Goal: Task Accomplishment & Management: Complete application form

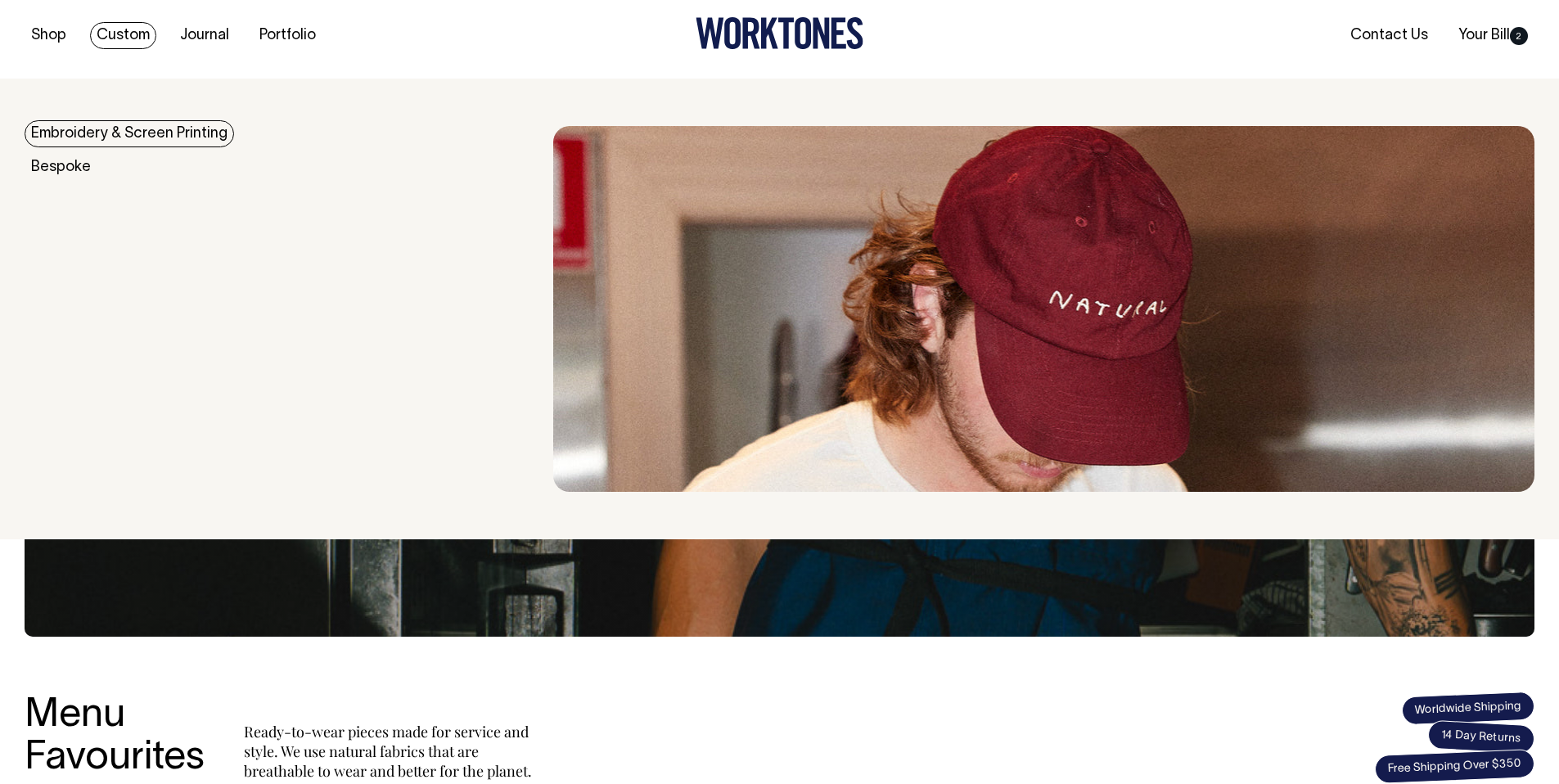
scroll to position [31, 0]
click at [127, 32] on link "Custom" at bounding box center [123, 34] width 66 height 27
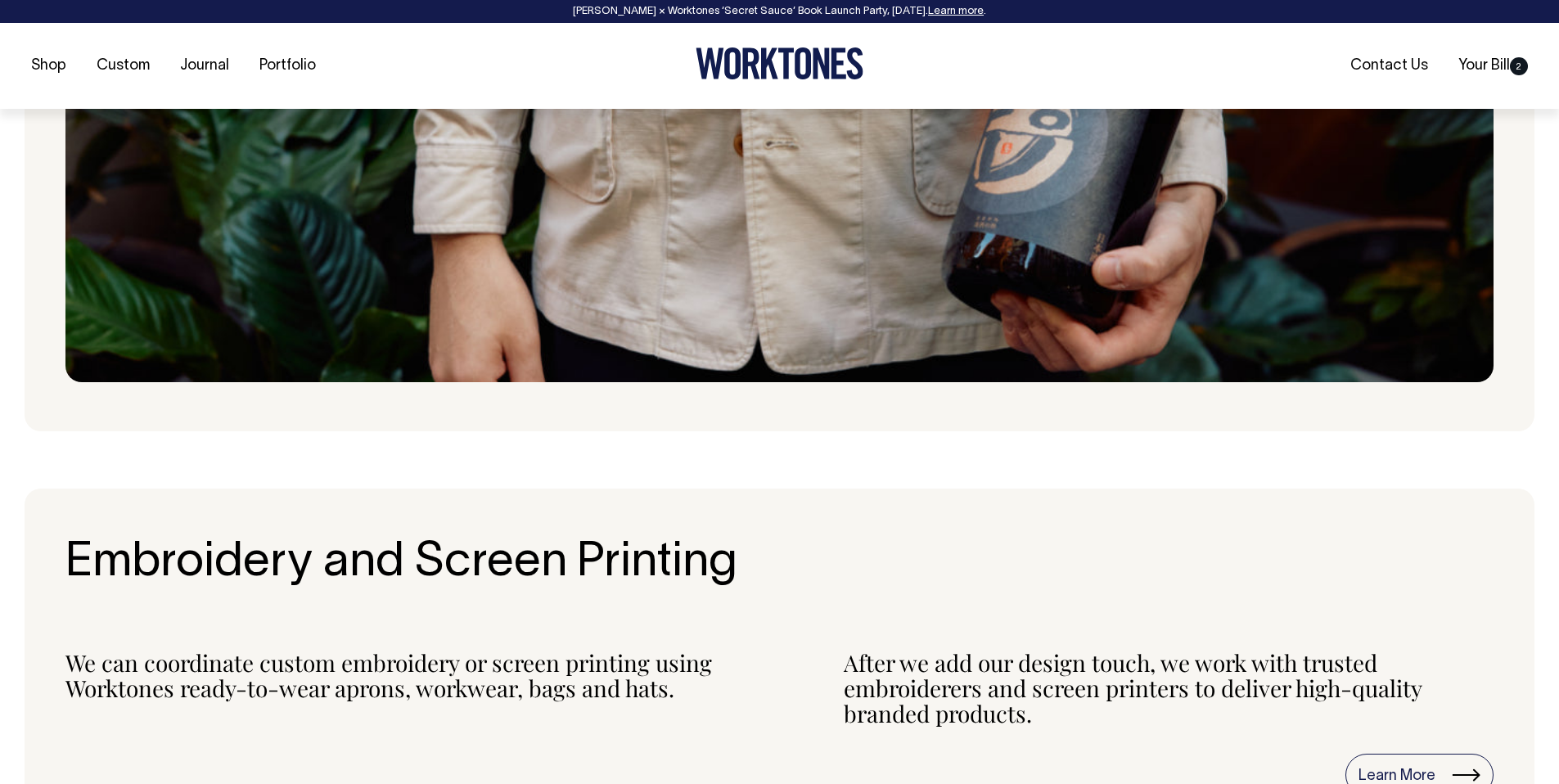
scroll to position [1222, 0]
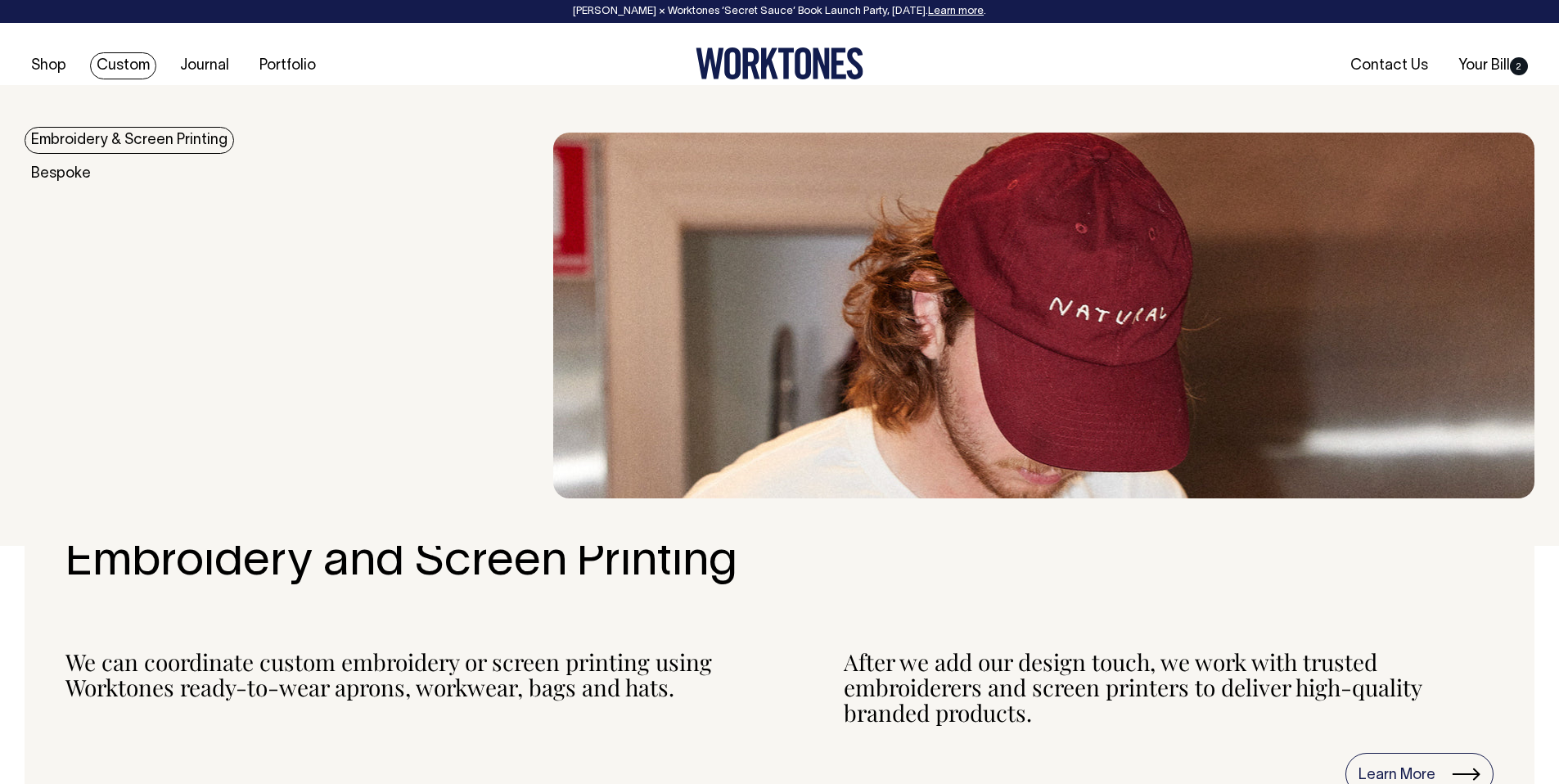
click at [120, 130] on link "Embroidery & Screen Printing" at bounding box center [129, 139] width 209 height 27
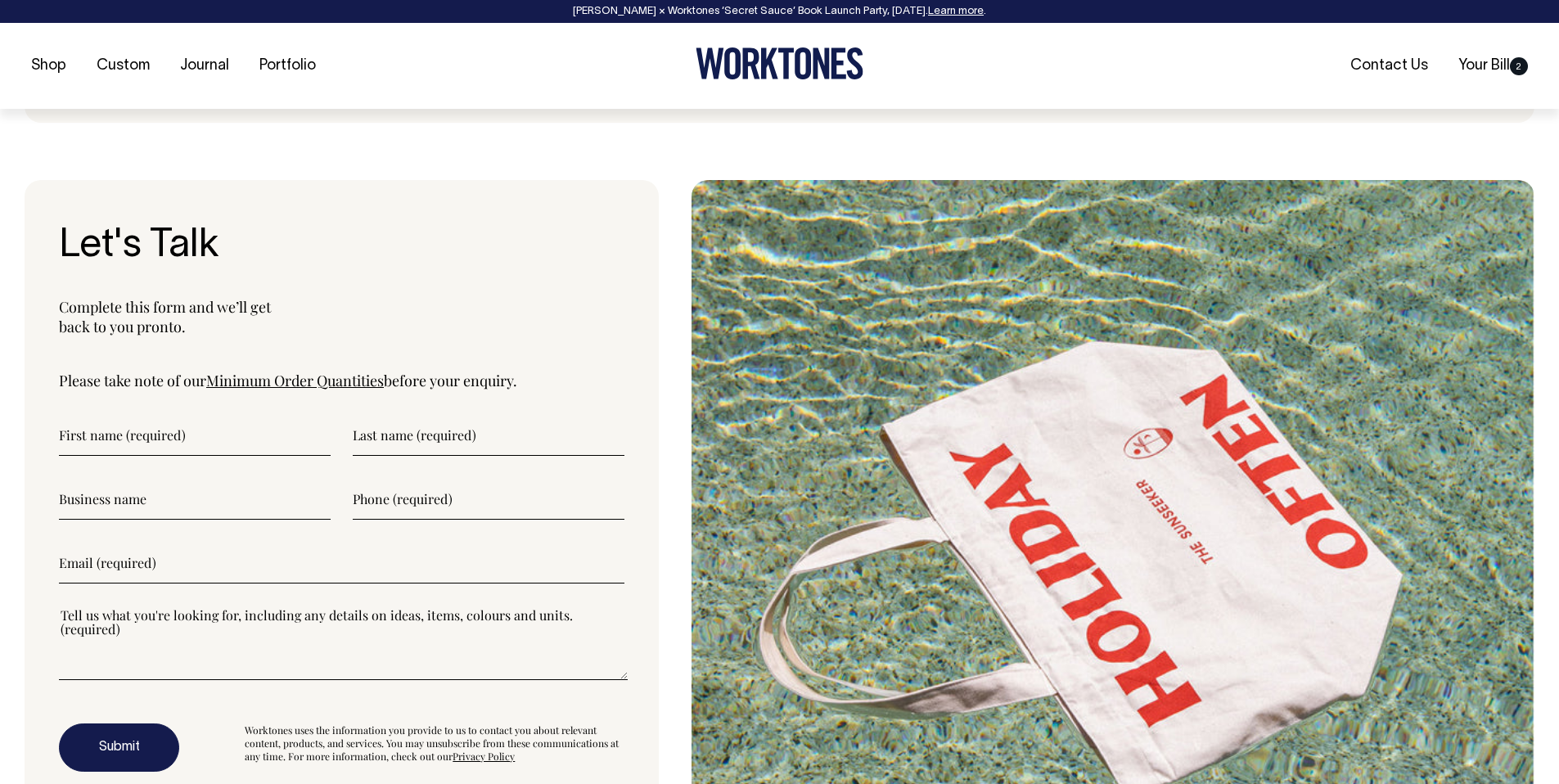
click at [66, 454] on input"] "text" at bounding box center [195, 435] width 272 height 41
click at [92, 442] on input"] "text" at bounding box center [195, 435] width 272 height 41
type input"] "Rajan"
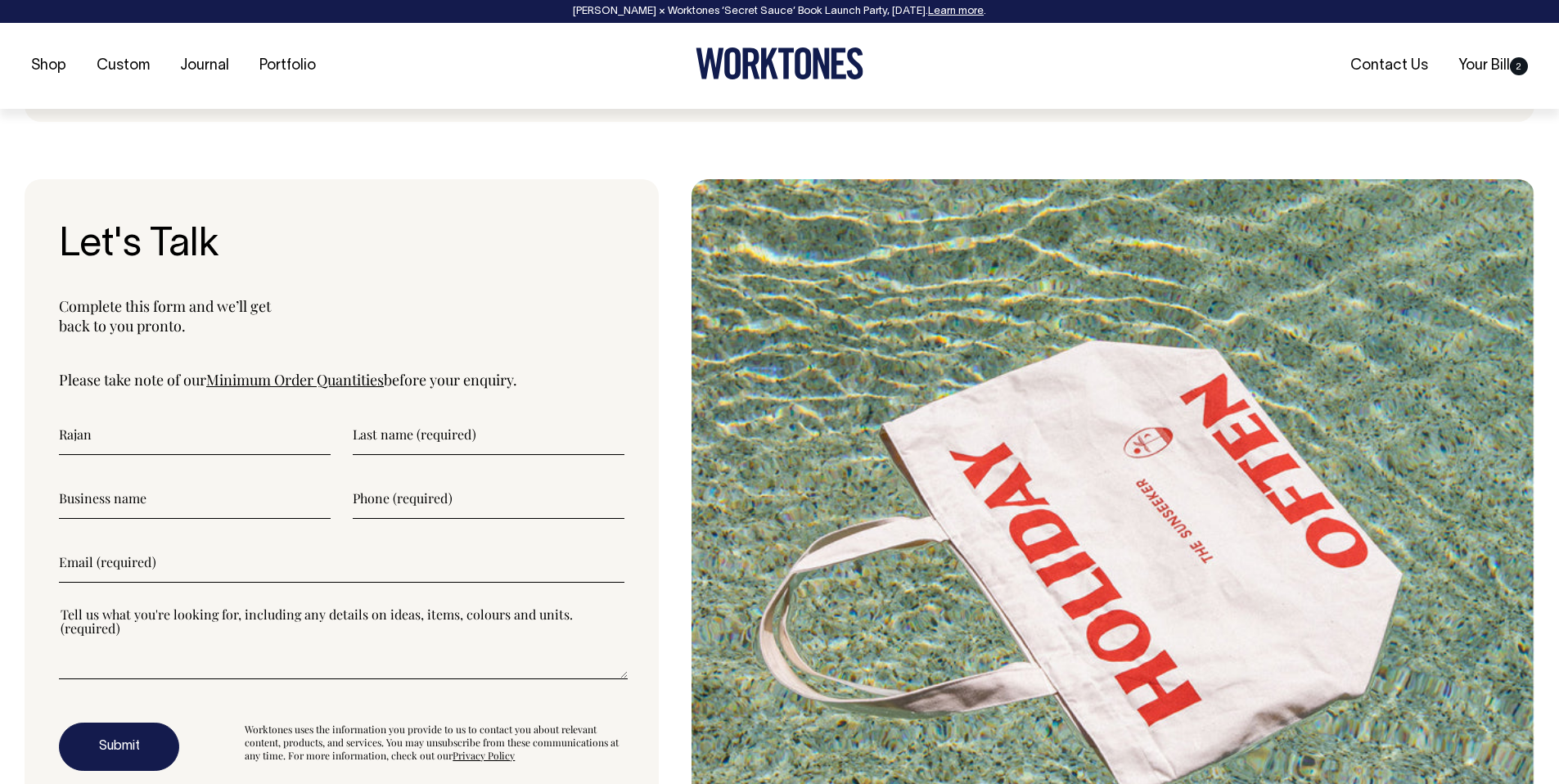
type input"] "test"
type input"] "rajan@stonedigital.com.au"
click at [154, 491] on input"] "text" at bounding box center [195, 498] width 272 height 41
type input"] "sd test"
click at [370, 498] on input"] "text" at bounding box center [489, 498] width 272 height 41
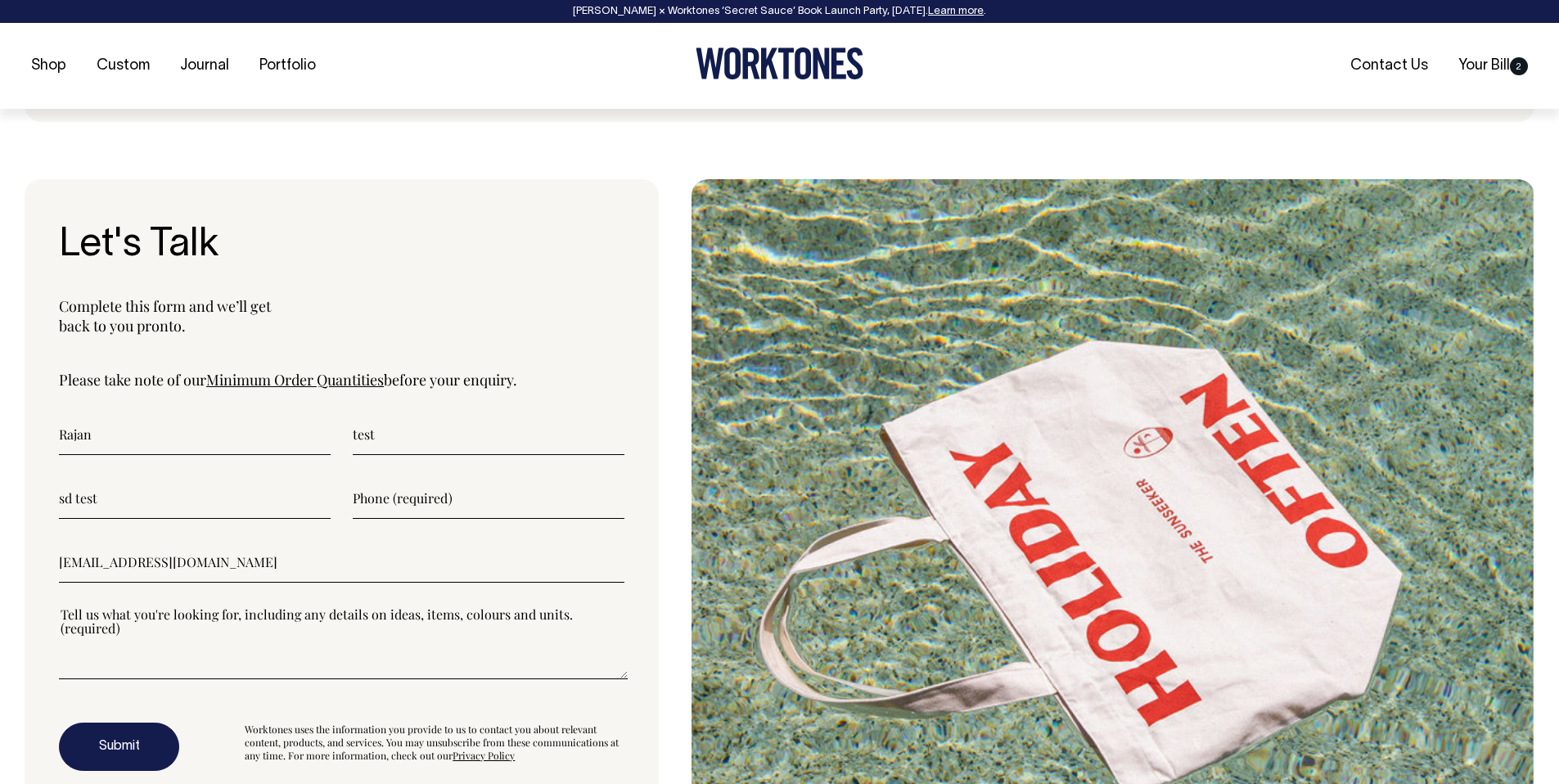
paste input"] "High>Contact form error"
drag, startPoint x: 514, startPoint y: 501, endPoint x: 338, endPoint y: 494, distance: 176.1
click at [338, 494] on div "sd test High>Contact form error" at bounding box center [341, 498] width 566 height 41
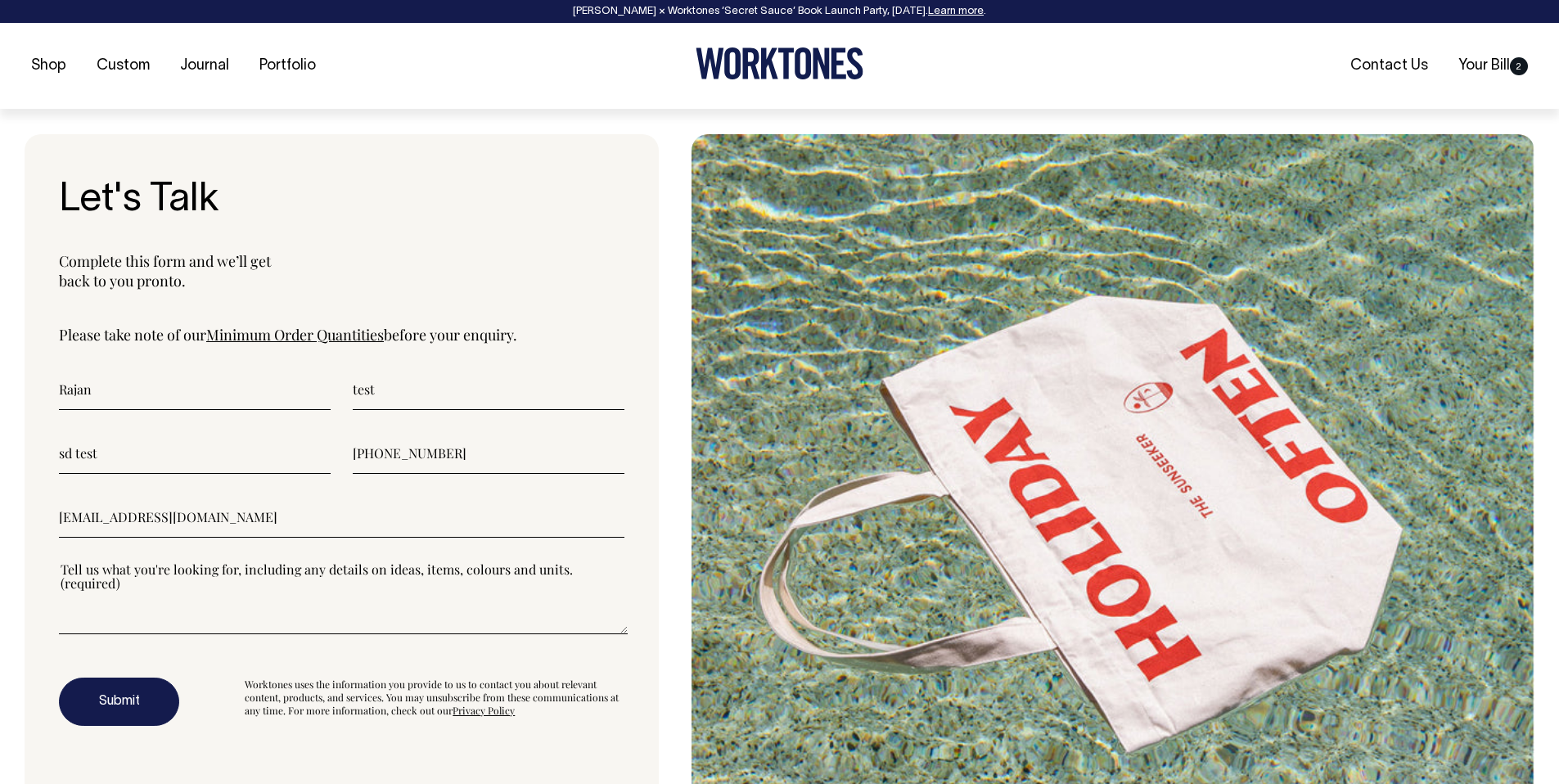
type input"] "+9779860033789"
click at [198, 582] on textarea"] at bounding box center [343, 597] width 569 height 74
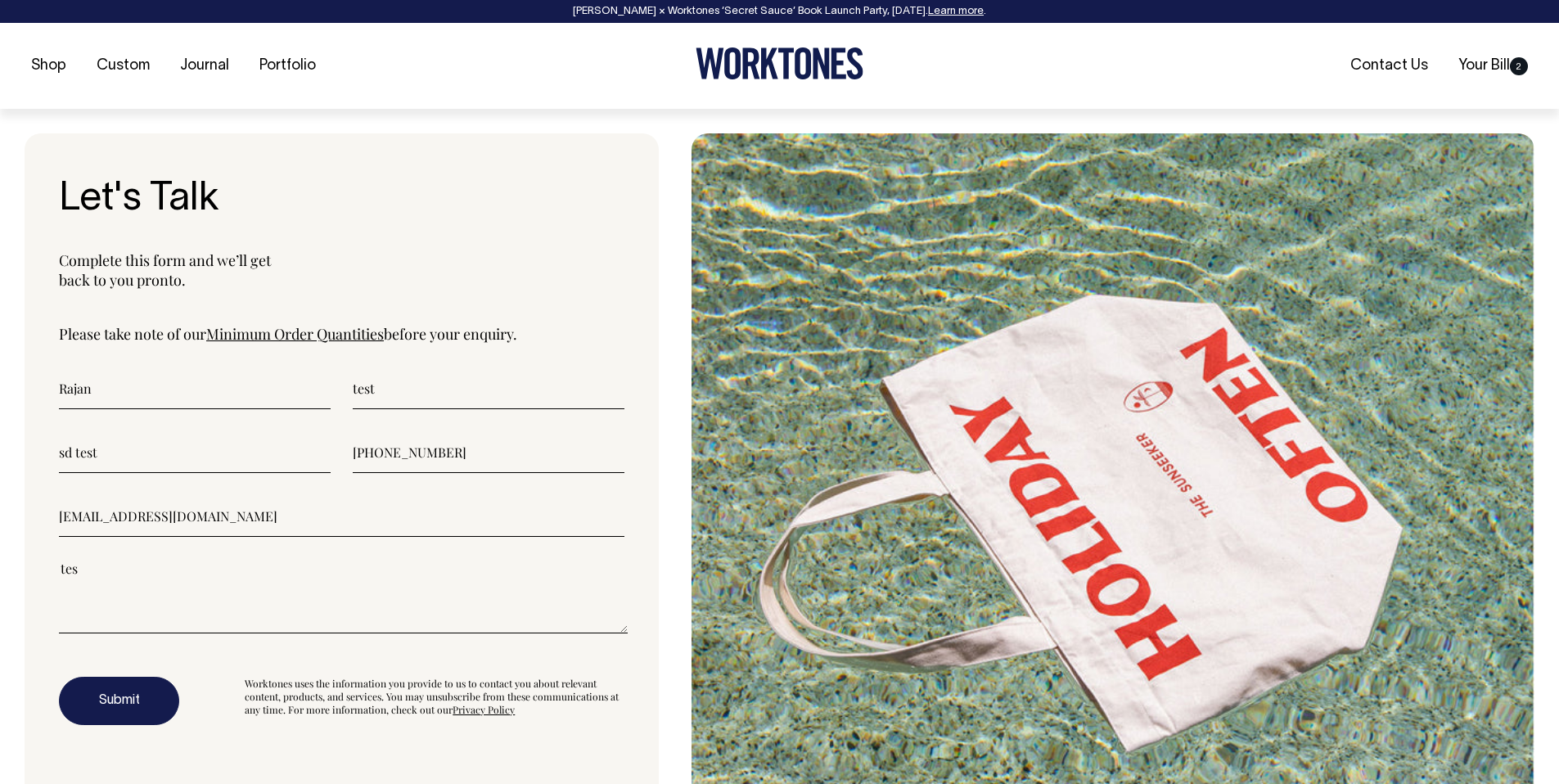
scroll to position [4303, 0]
type textarea"] "test"
click at [121, 710] on button "Submit" at bounding box center [119, 700] width 121 height 49
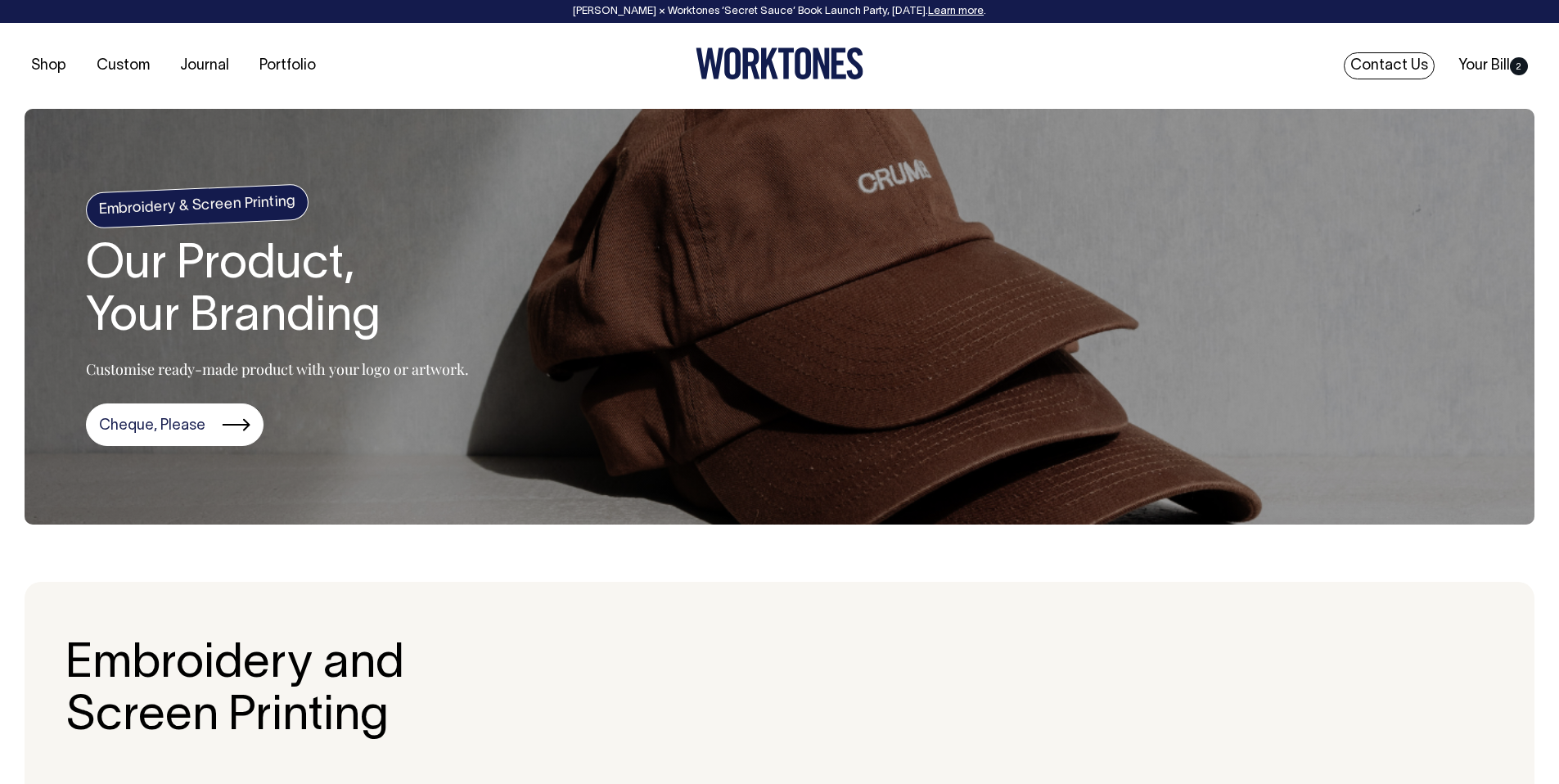
click at [1395, 65] on link "Contact Us" at bounding box center [1389, 65] width 91 height 27
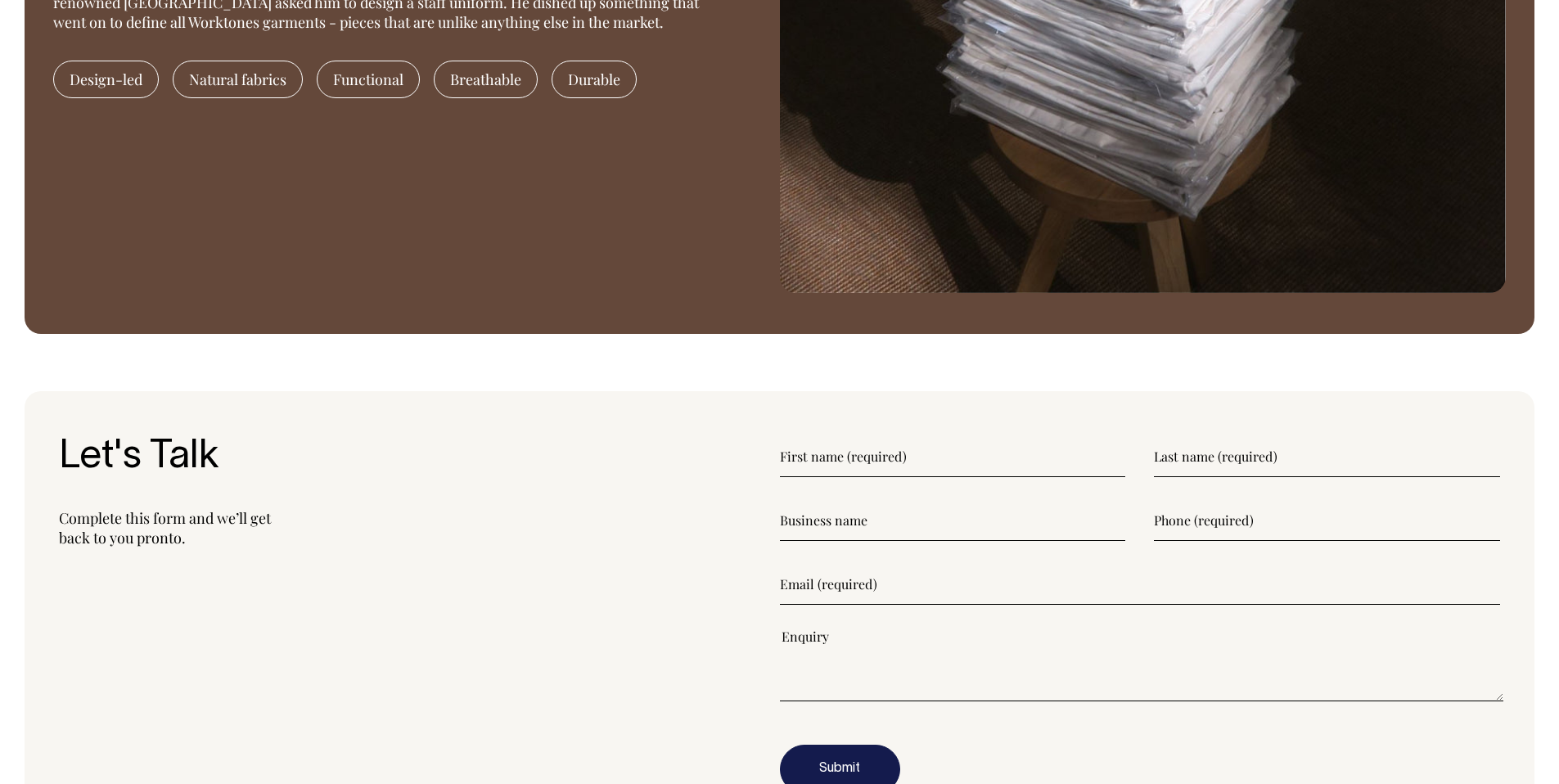
drag, startPoint x: 979, startPoint y: 503, endPoint x: 939, endPoint y: 475, distance: 48.8
click at [979, 503] on form "Submit" at bounding box center [1141, 614] width 721 height 357
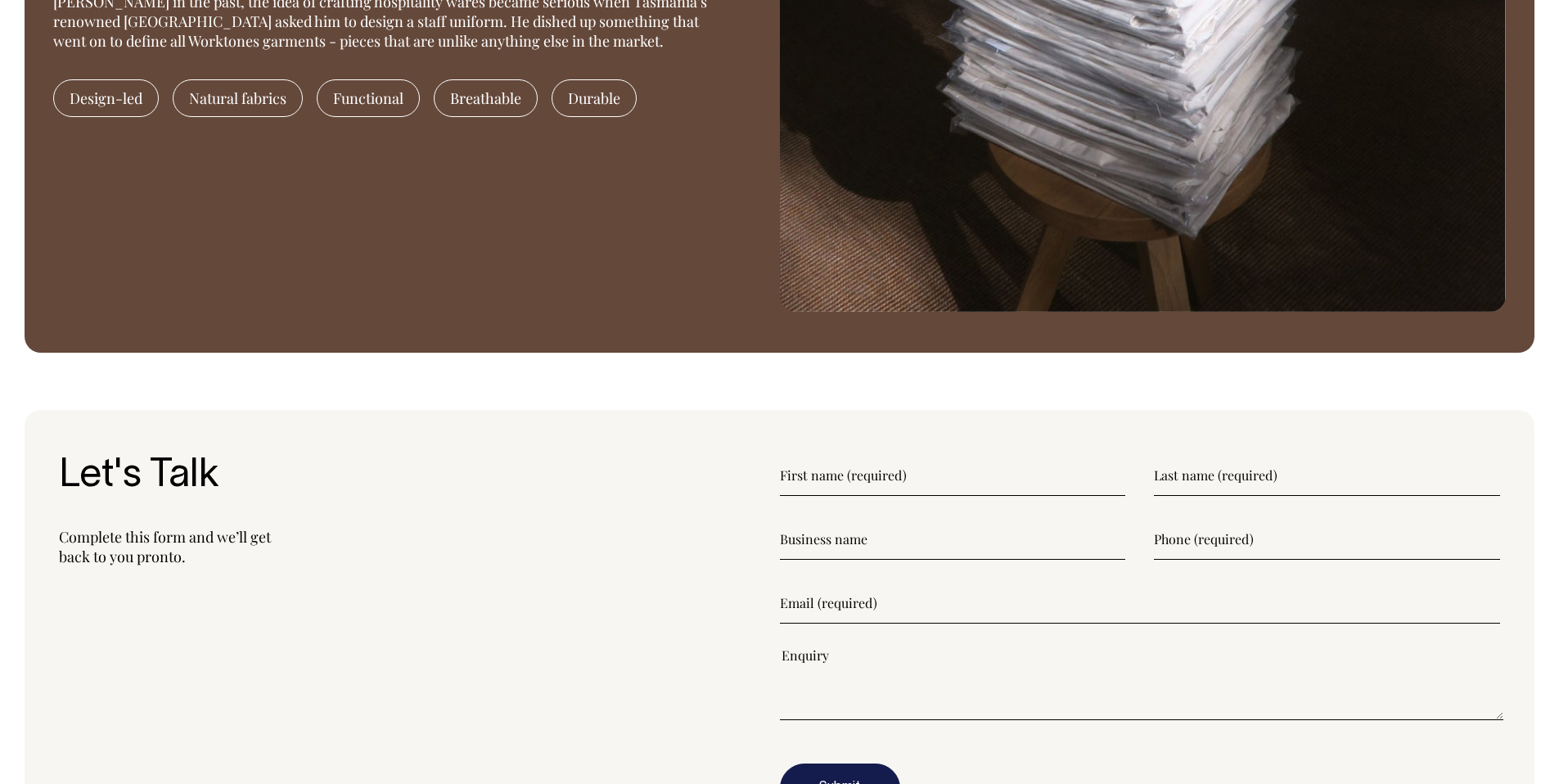
click at [902, 453] on section "Let's Talk Complete this form and we’ll get back to you pronto." at bounding box center [780, 645] width 1510 height 471
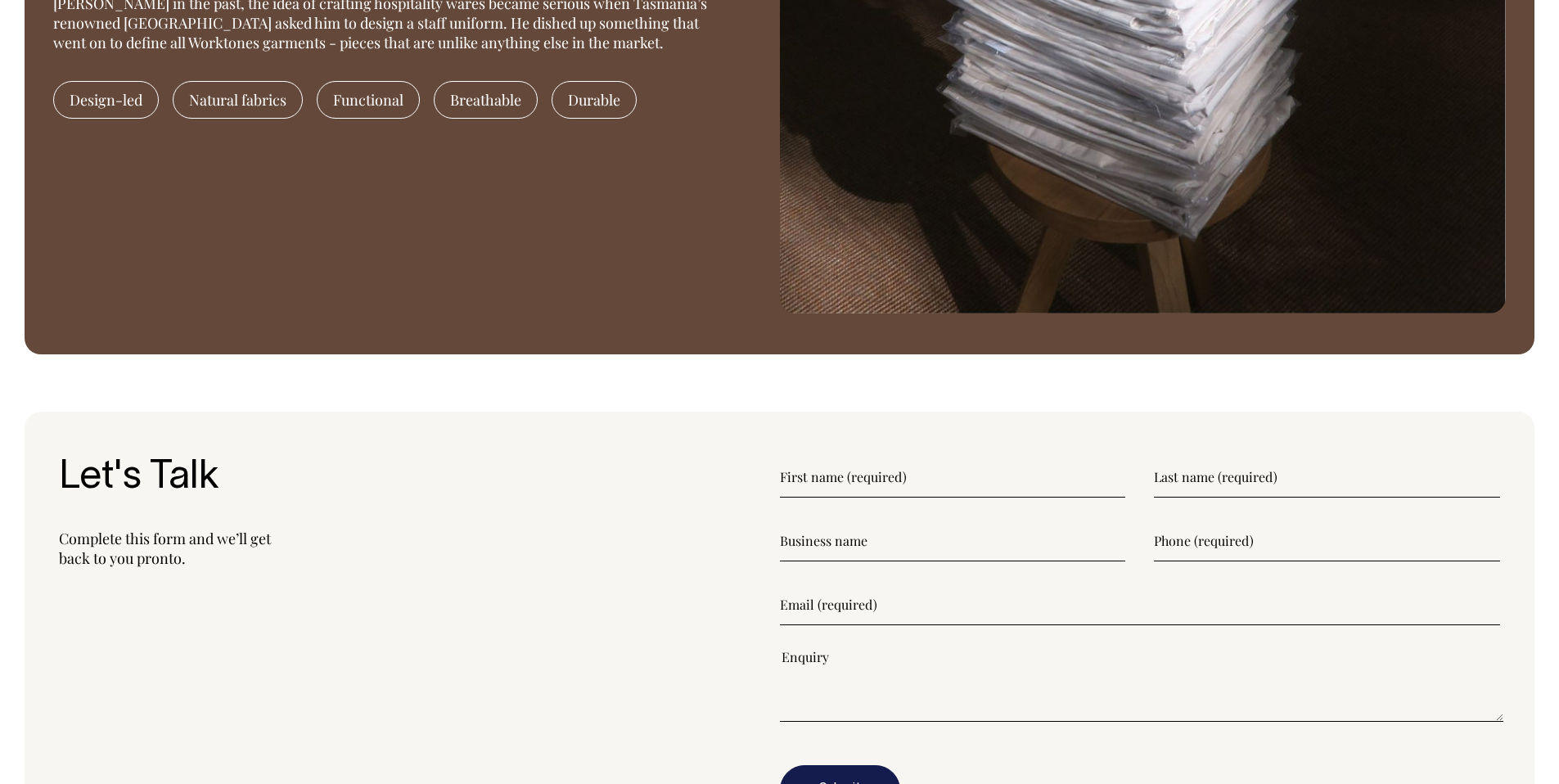
scroll to position [1876, 0]
click at [901, 478] on input"] "text" at bounding box center [953, 478] width 346 height 41
type input"] "Rajan"
type input"] "test"
type input"] "rajan@stonedigital.com.au"
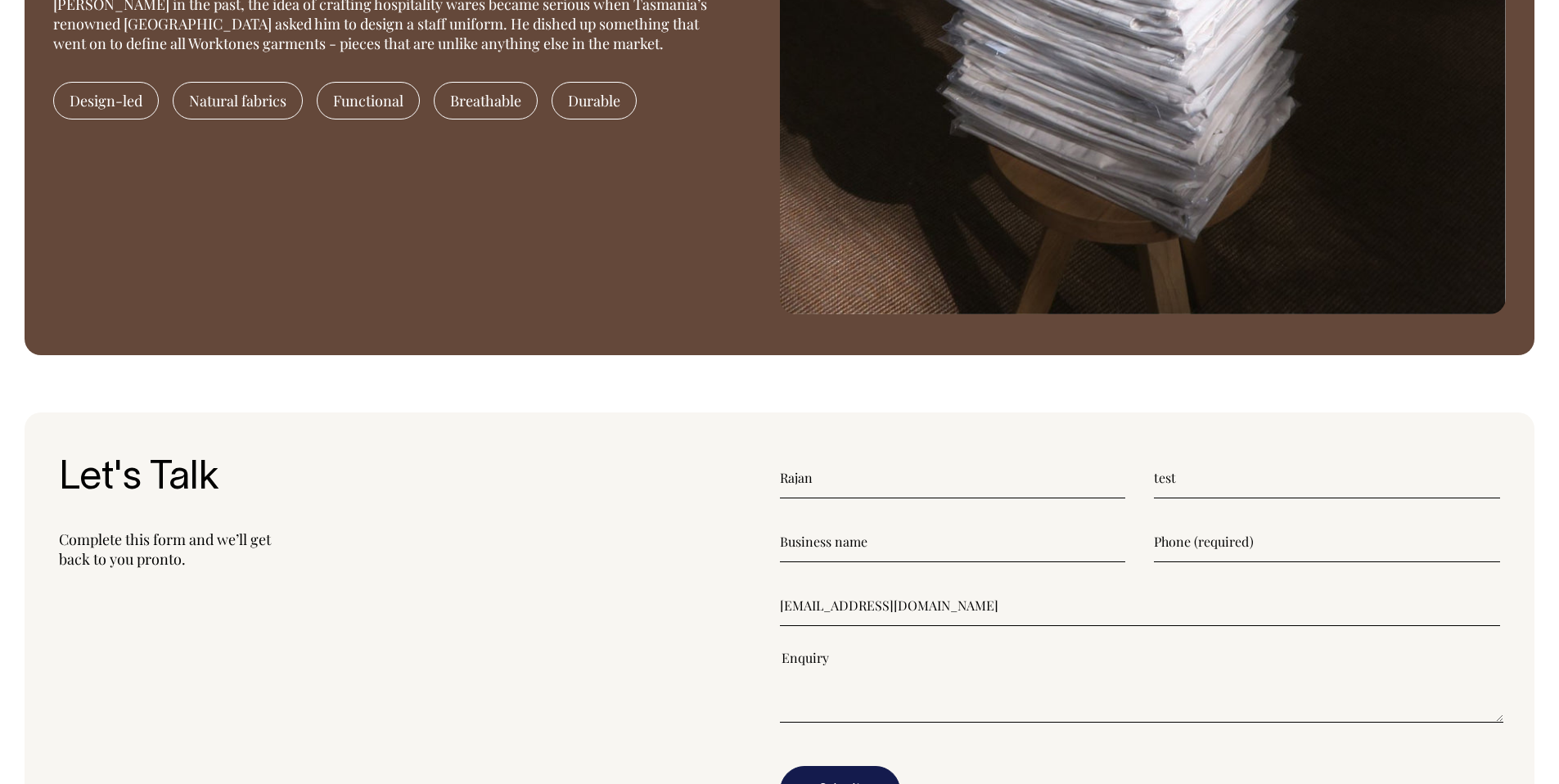
click at [881, 527] on input"] "text" at bounding box center [953, 542] width 346 height 41
click at [781, 541] on input"] "test" at bounding box center [953, 542] width 346 height 41
type input"] "sd test"
click at [1208, 553] on input"] "text" at bounding box center [1327, 542] width 346 height 41
type input"] "+"
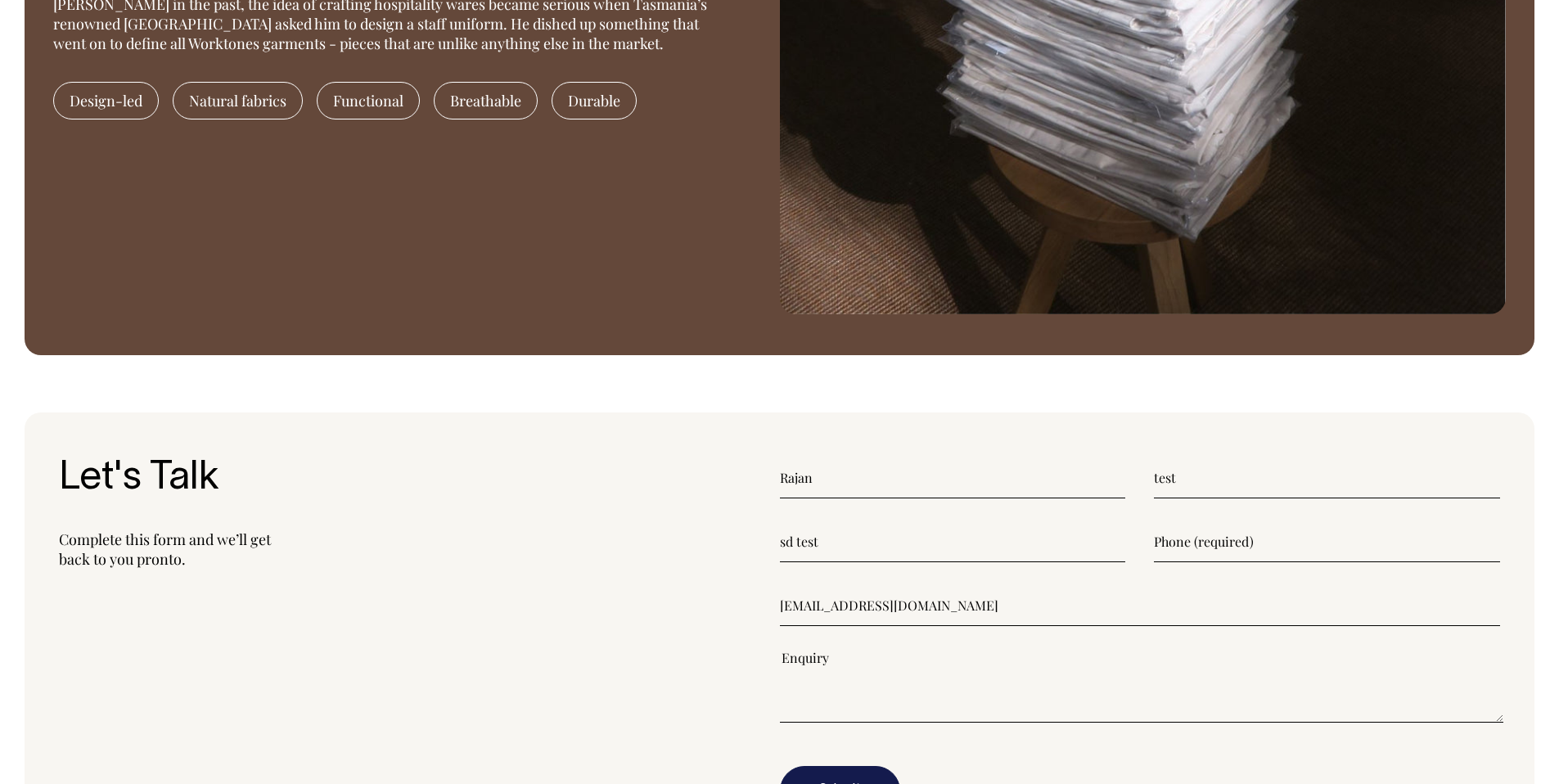
paste input"] "High>Contact form error"
drag, startPoint x: 1328, startPoint y: 546, endPoint x: 1080, endPoint y: 540, distance: 248.1
click at [1080, 540] on div "sd test High>Contact form error" at bounding box center [1141, 542] width 721 height 41
type input"] "+9779860033789"
click at [983, 694] on textarea"] at bounding box center [1141, 687] width 724 height 74
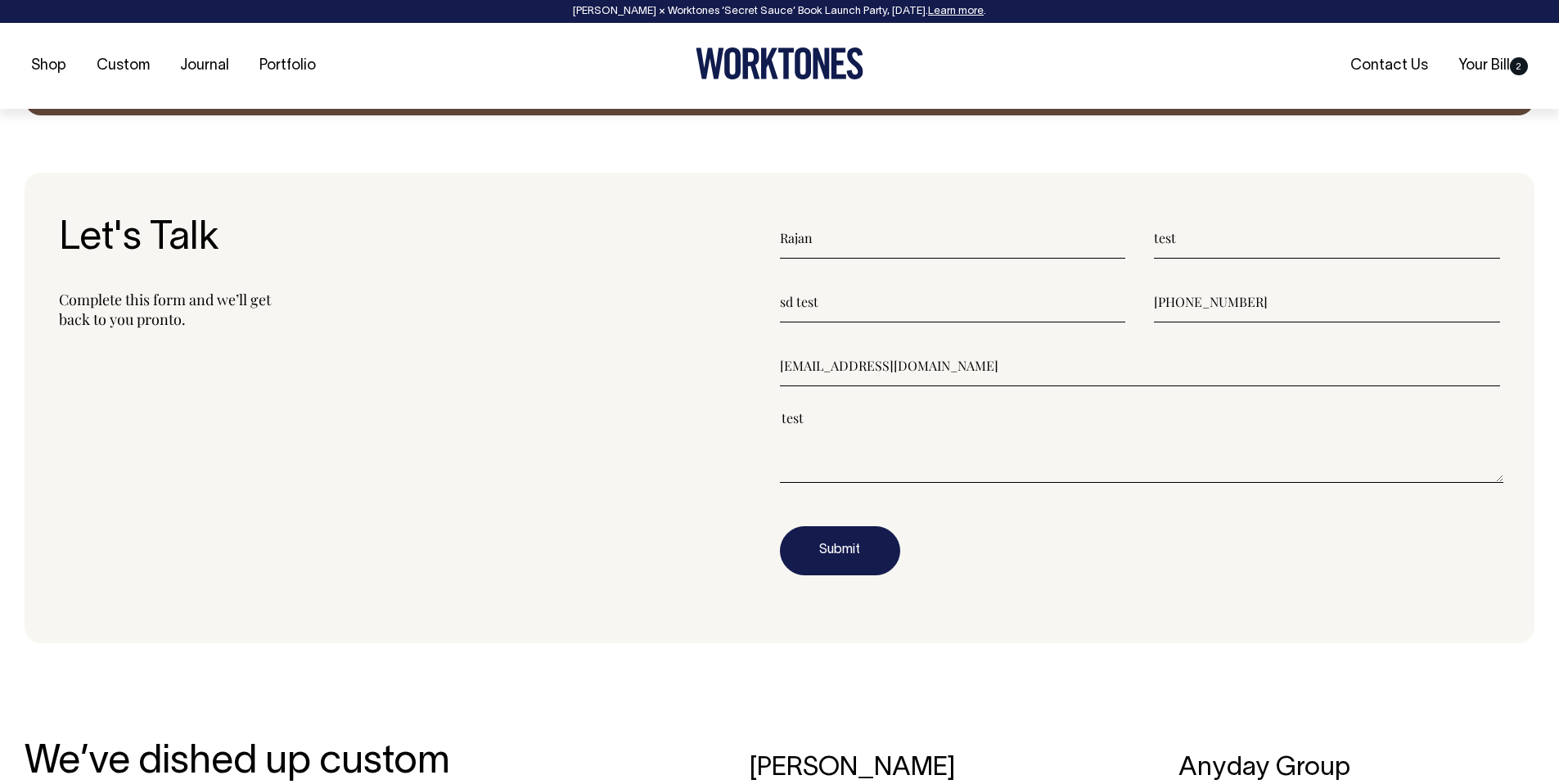
type textarea"] "test"
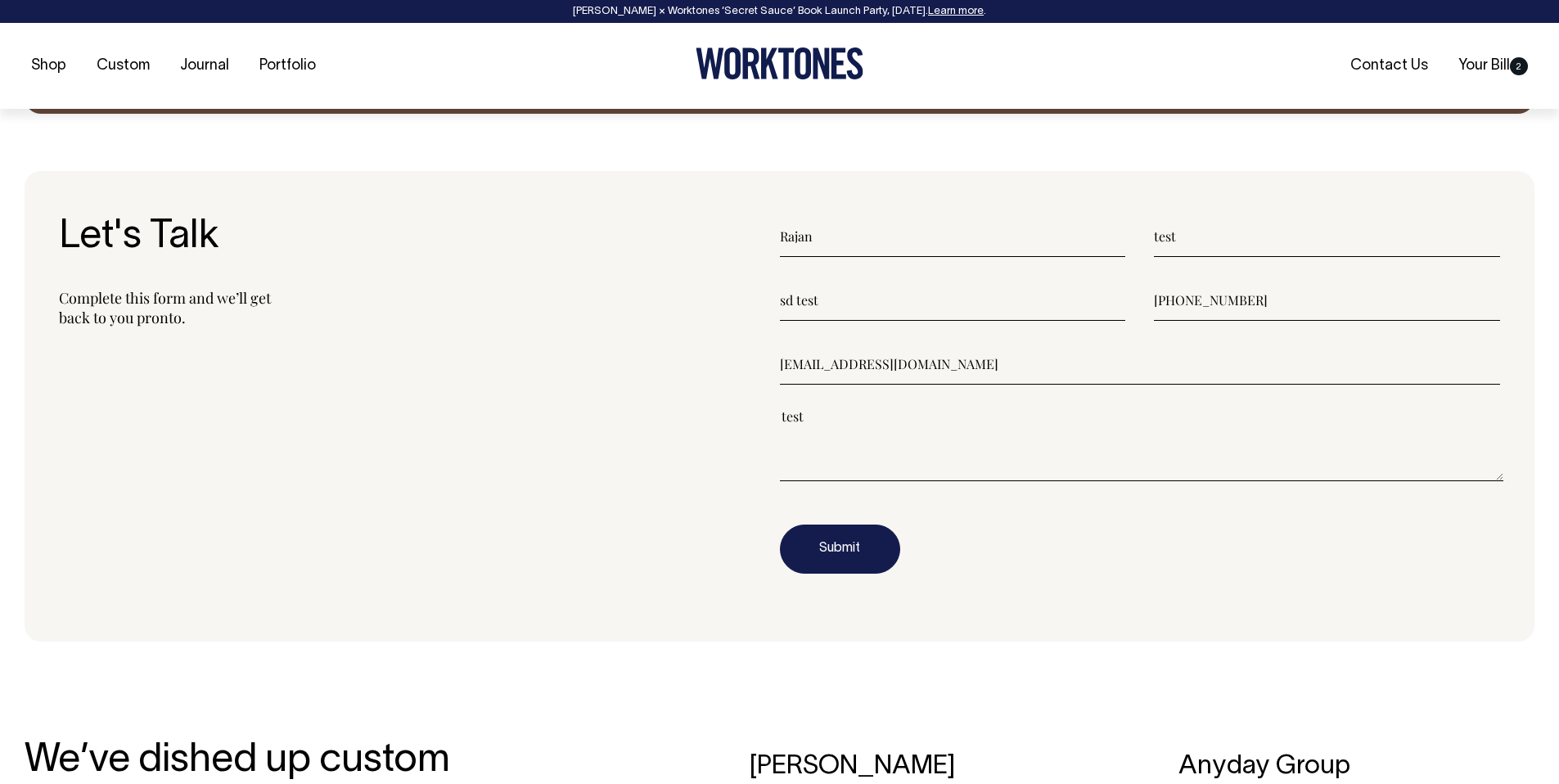
click at [857, 575] on div "Rajan test sd test +9779860033789 rajan@stonedigital.com.au test" at bounding box center [1141, 406] width 721 height 380
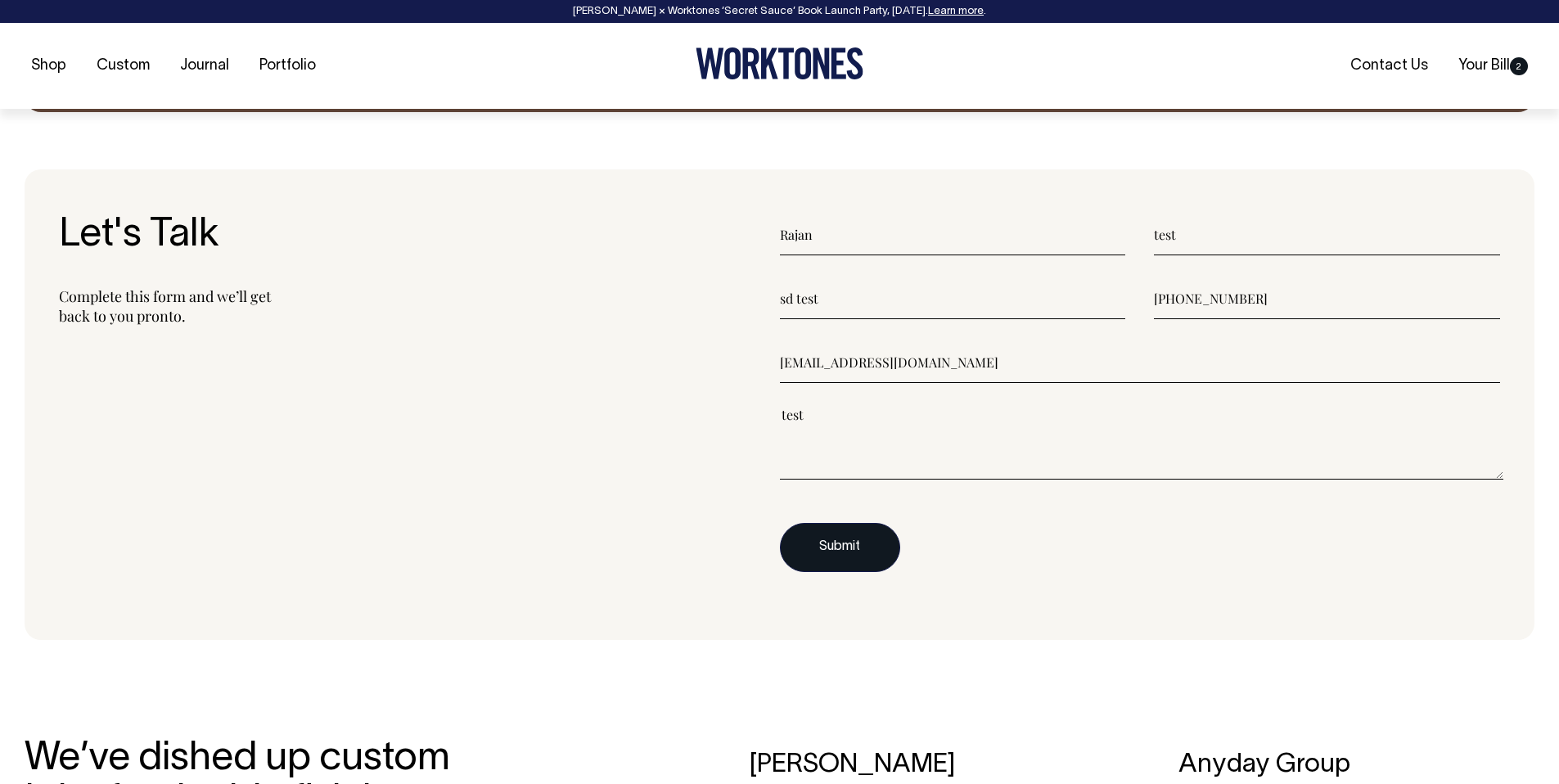
click at [861, 557] on button "Submit" at bounding box center [840, 547] width 121 height 49
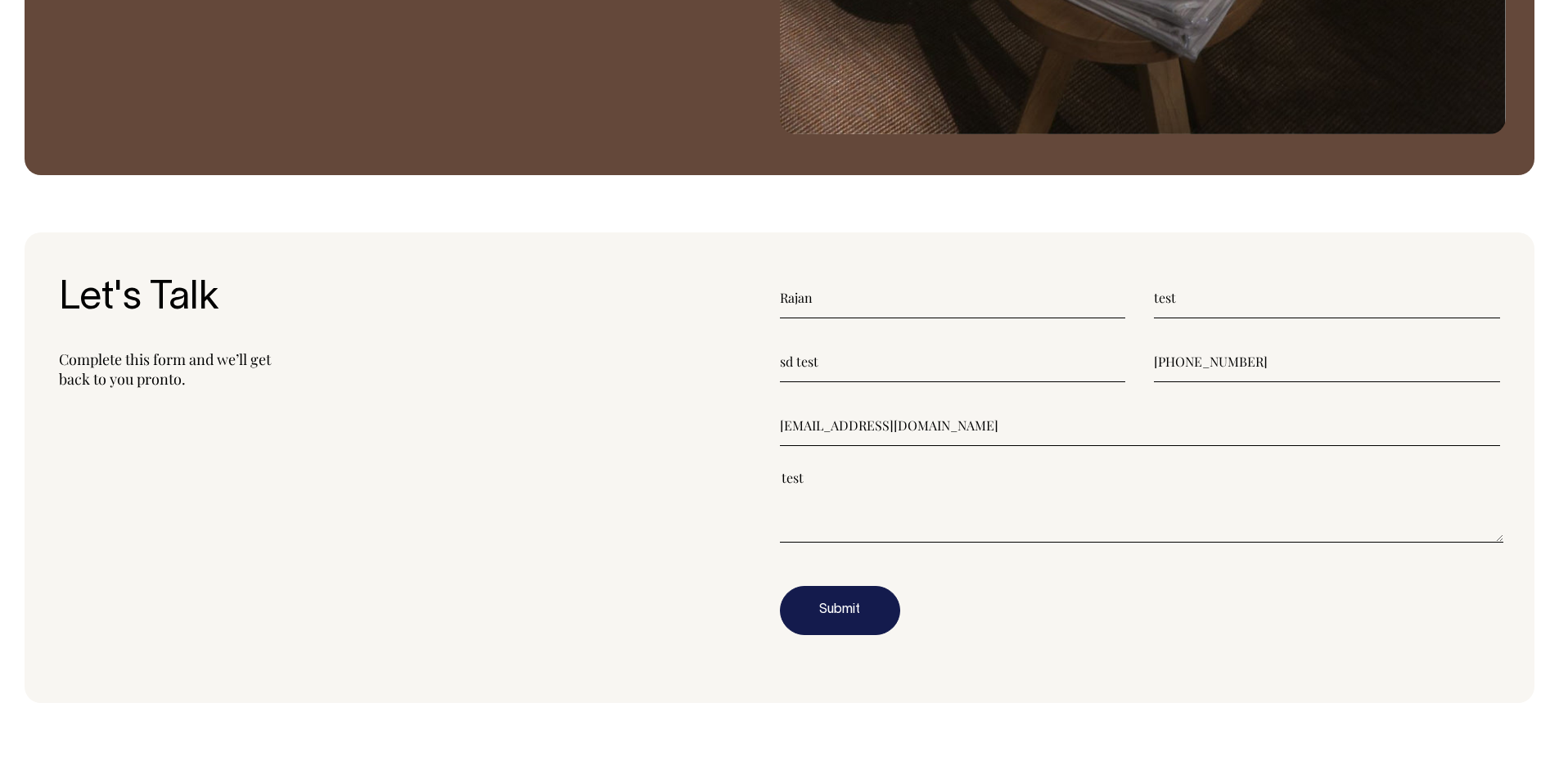
scroll to position [2055, 0]
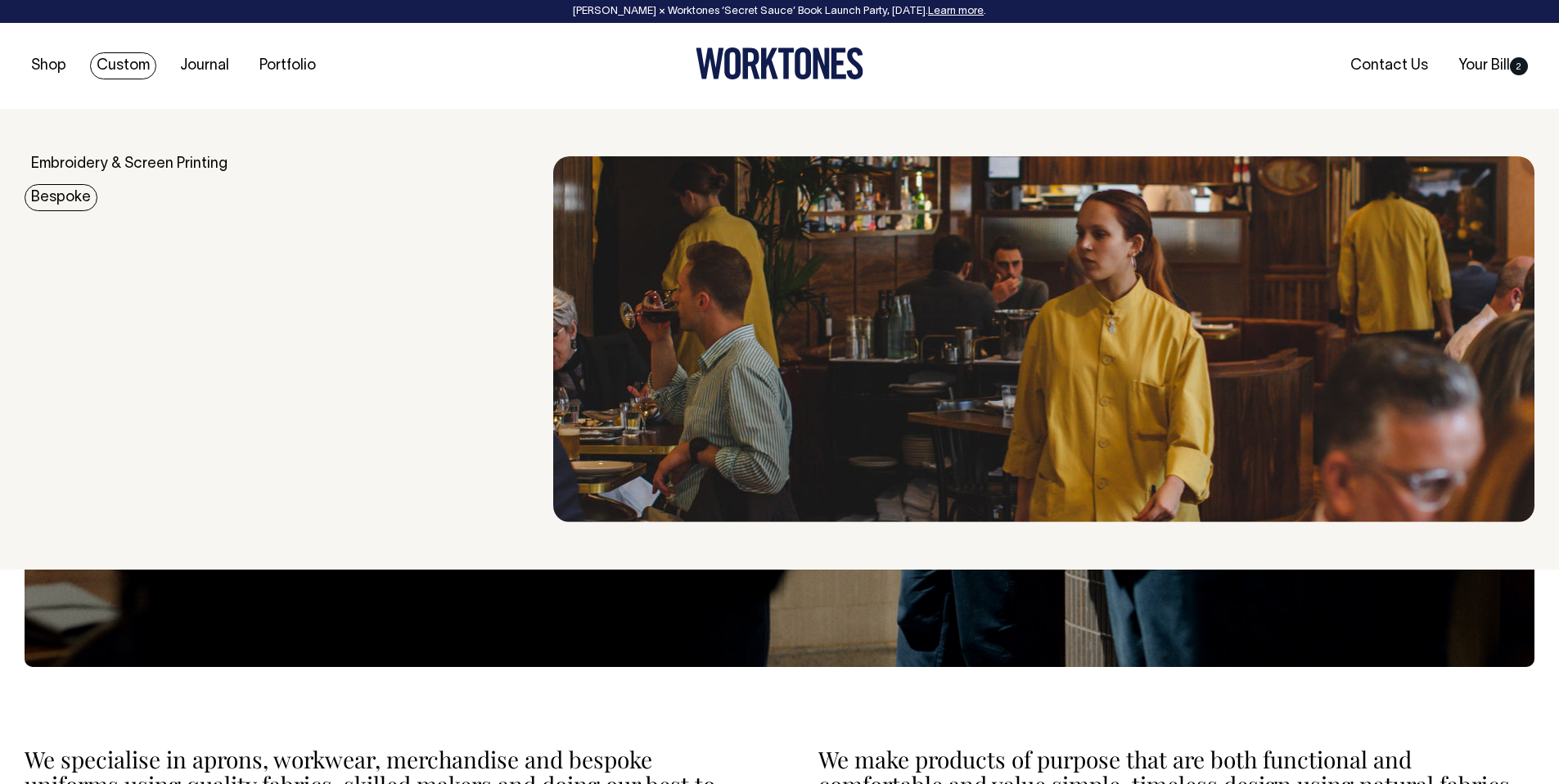
click at [76, 184] on link "Bespoke" at bounding box center [61, 197] width 73 height 27
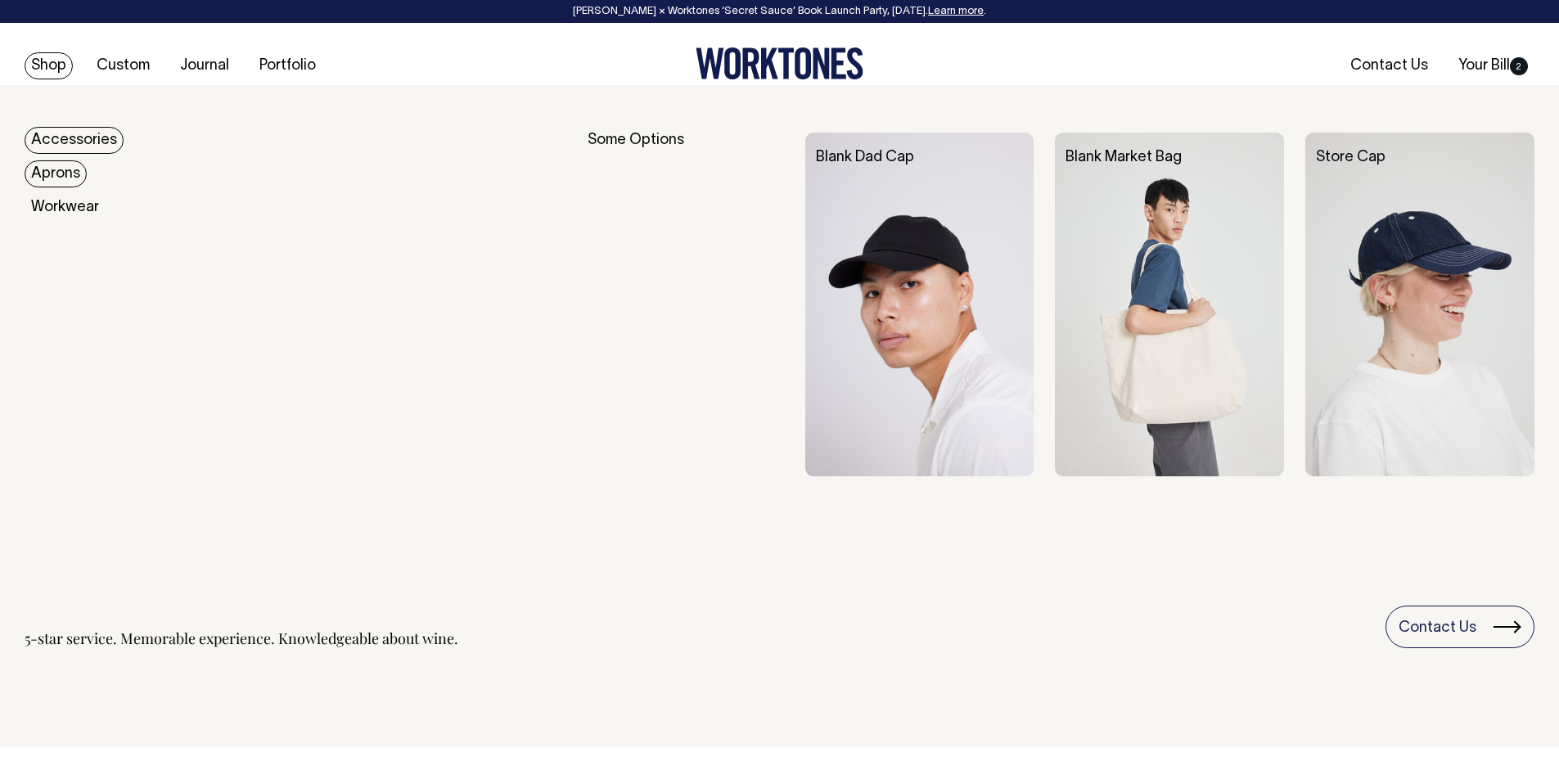
scroll to position [3209, 0]
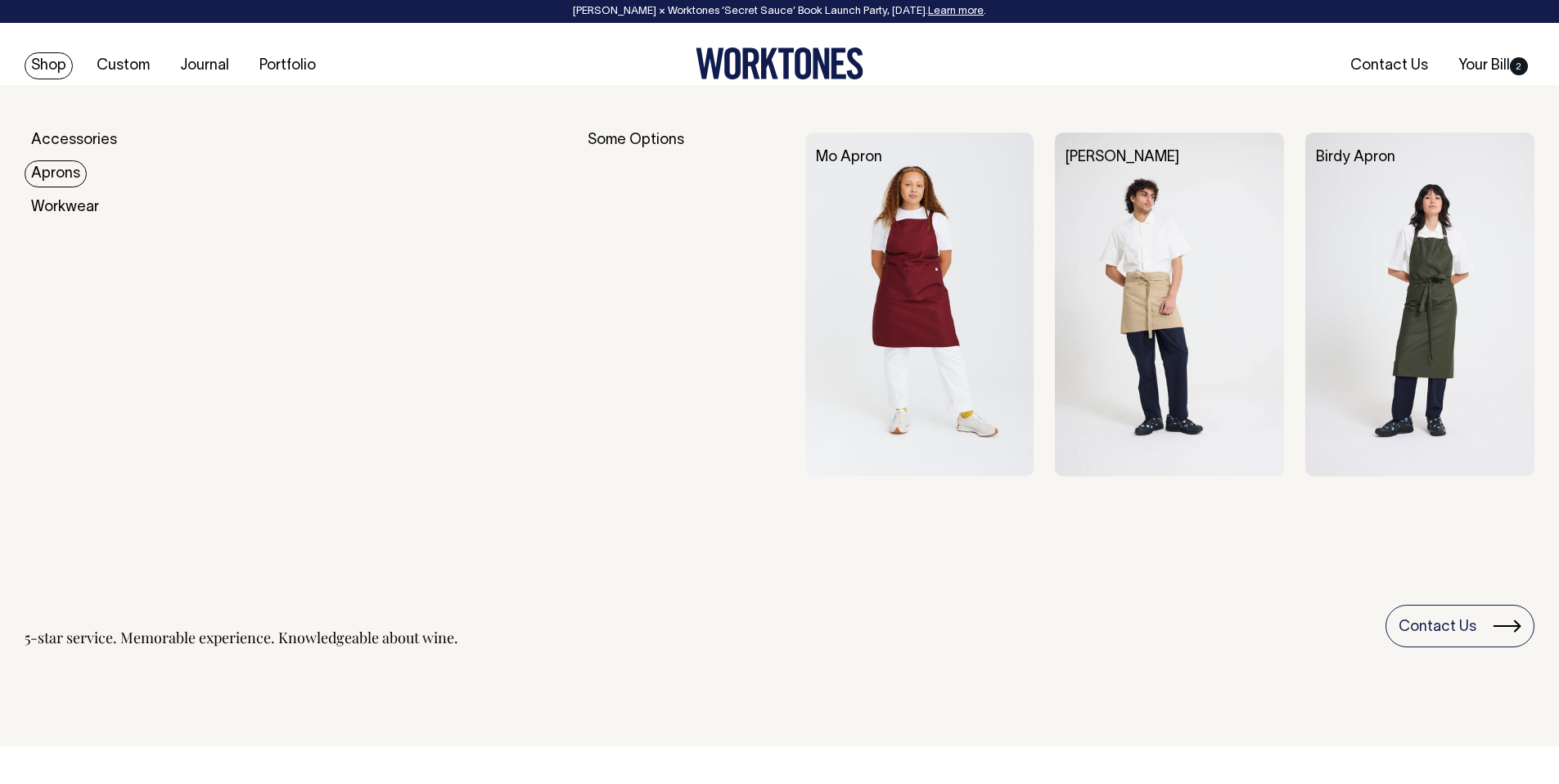
click at [899, 225] on img at bounding box center [920, 304] width 229 height 343
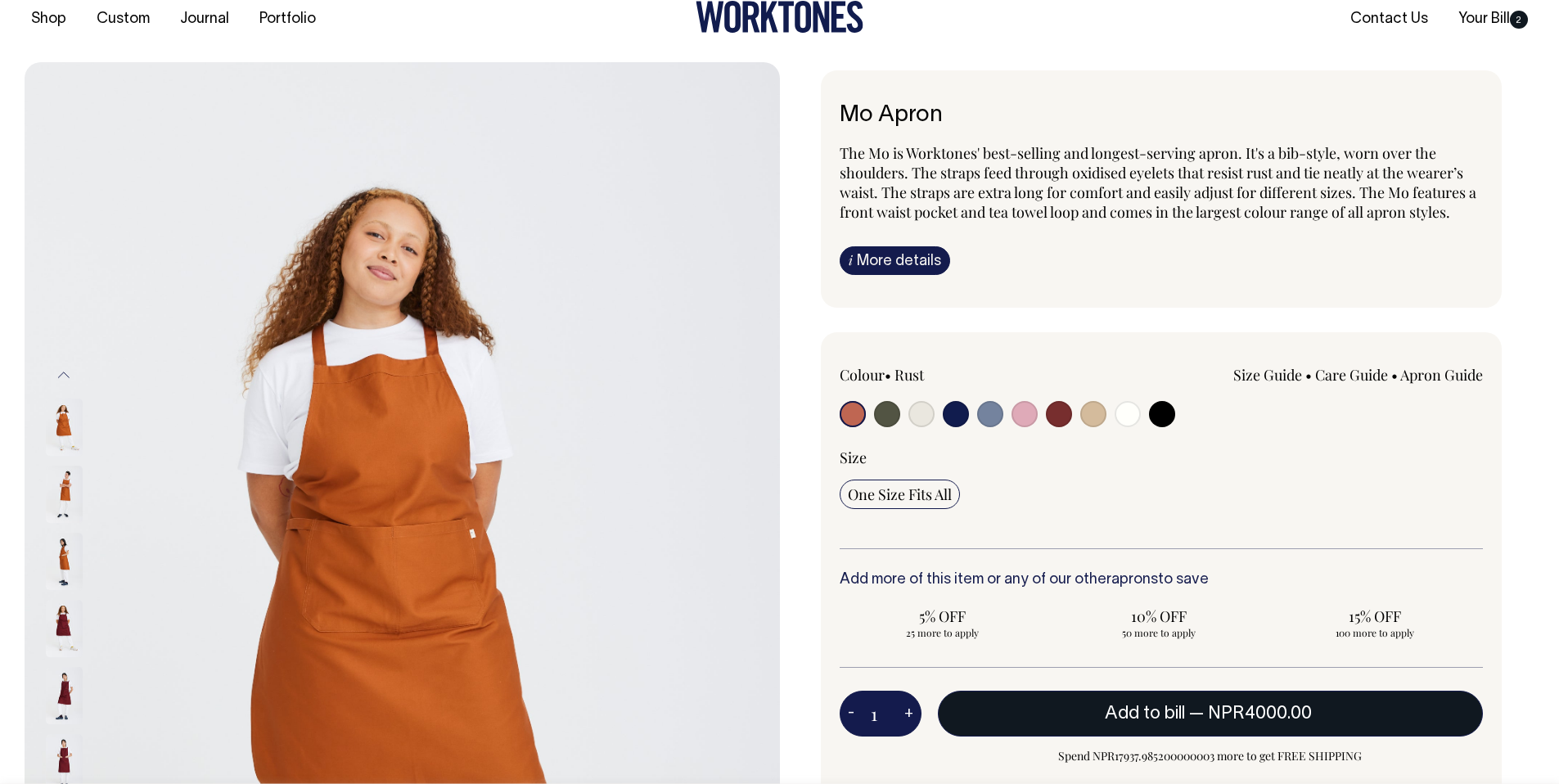
click at [1112, 706] on span "Add to bill" at bounding box center [1145, 713] width 80 height 16
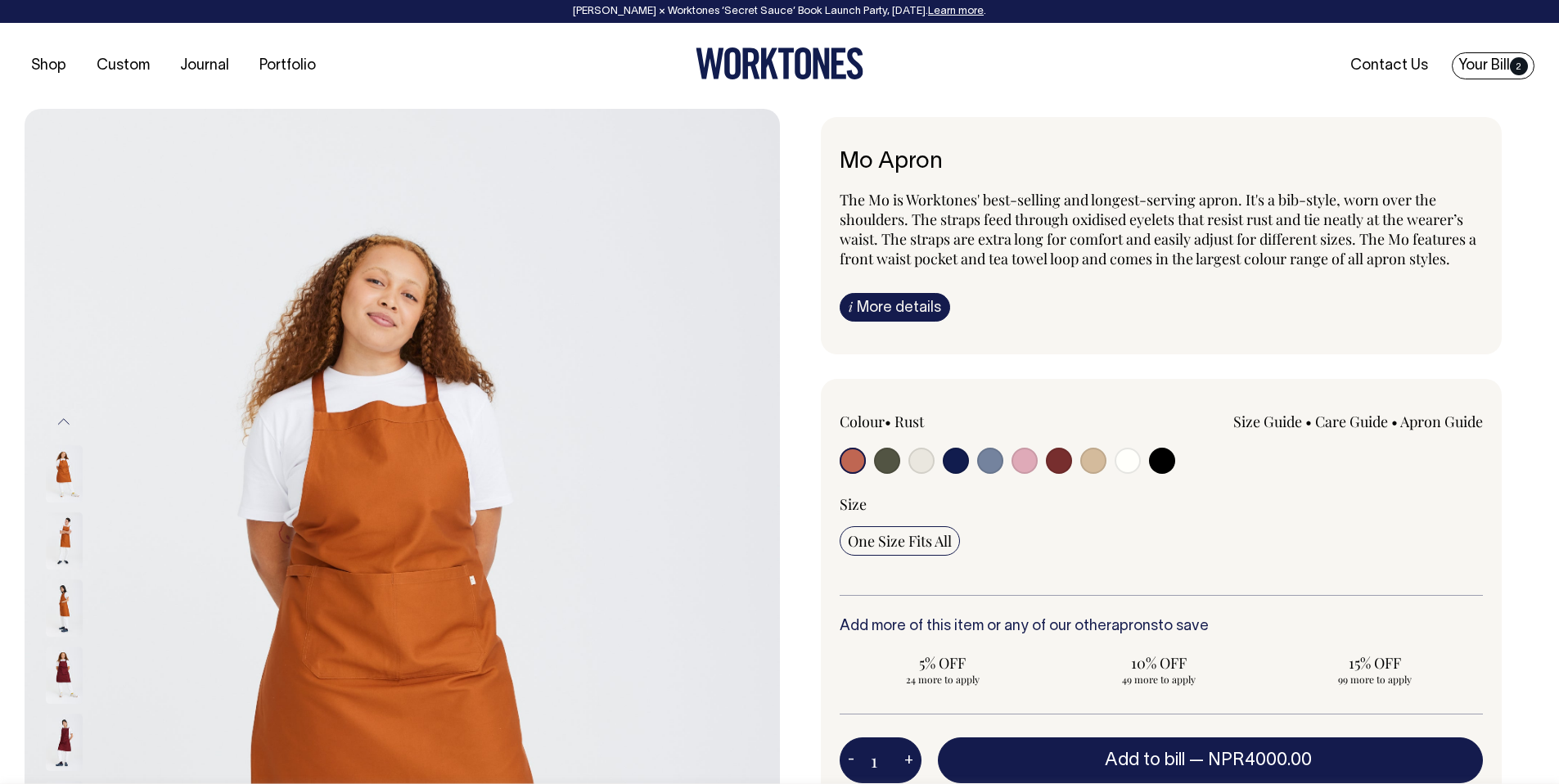
drag, startPoint x: 1506, startPoint y: 83, endPoint x: 1507, endPoint y: 75, distance: 8.1
click at [1506, 83] on div "Shop Custom Journal Portfolio Contact Us Your Bill 2" at bounding box center [779, 66] width 1559 height 86
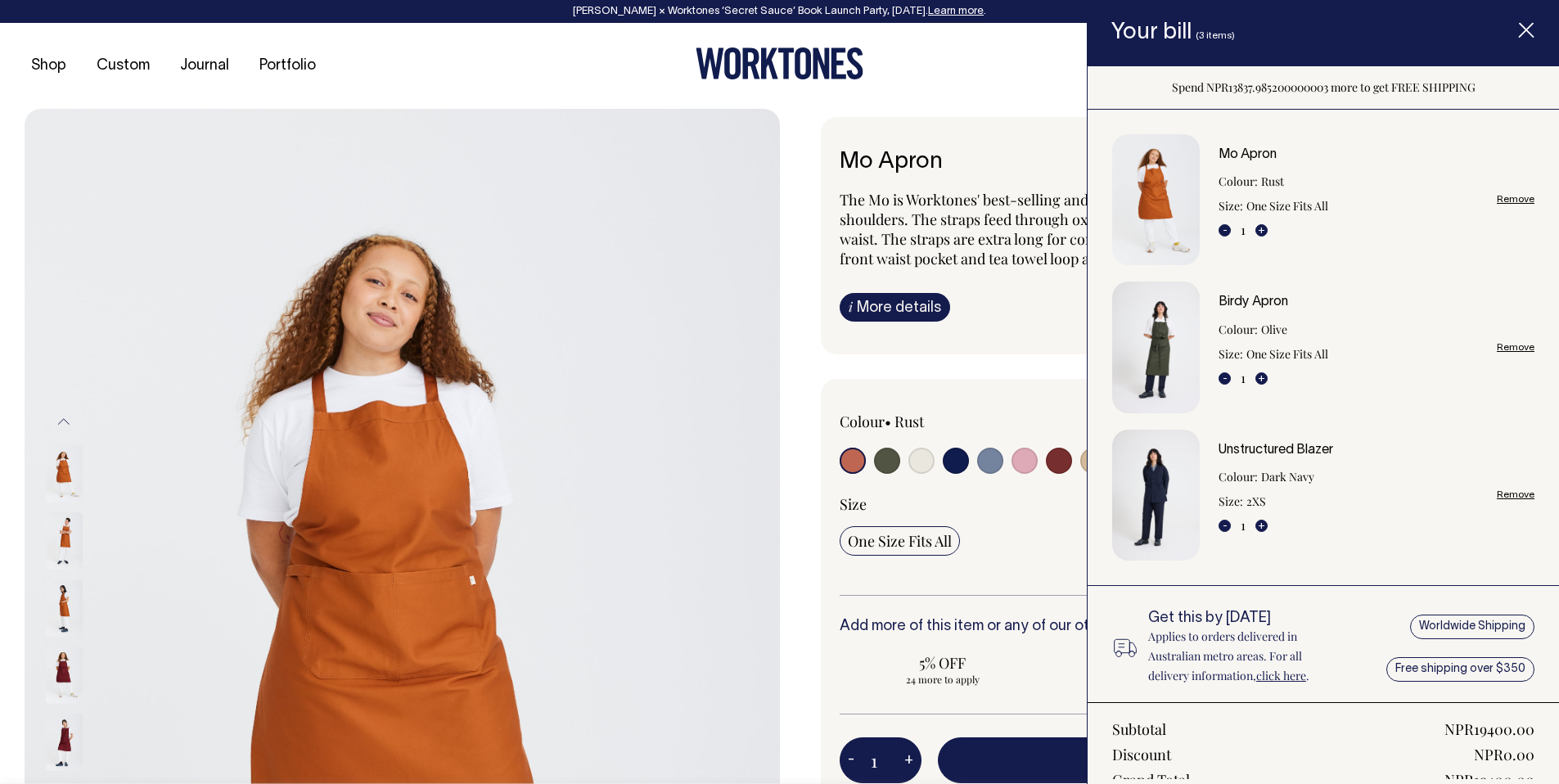
click at [1506, 71] on div "Spend NPR13837.985200000003 more to get FREE SHIPPING" at bounding box center [1324, 88] width 472 height 43
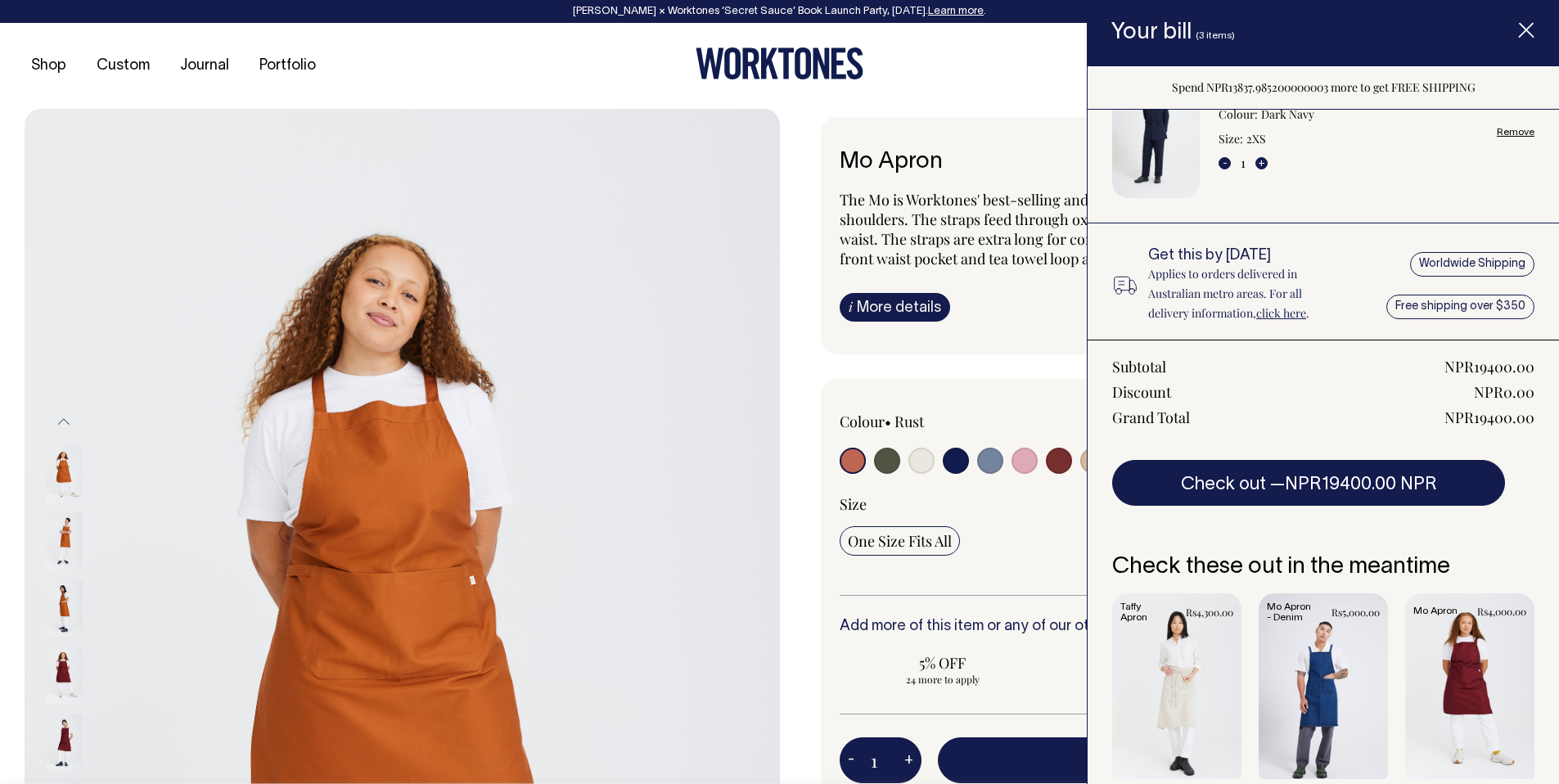
scroll to position [389, 0]
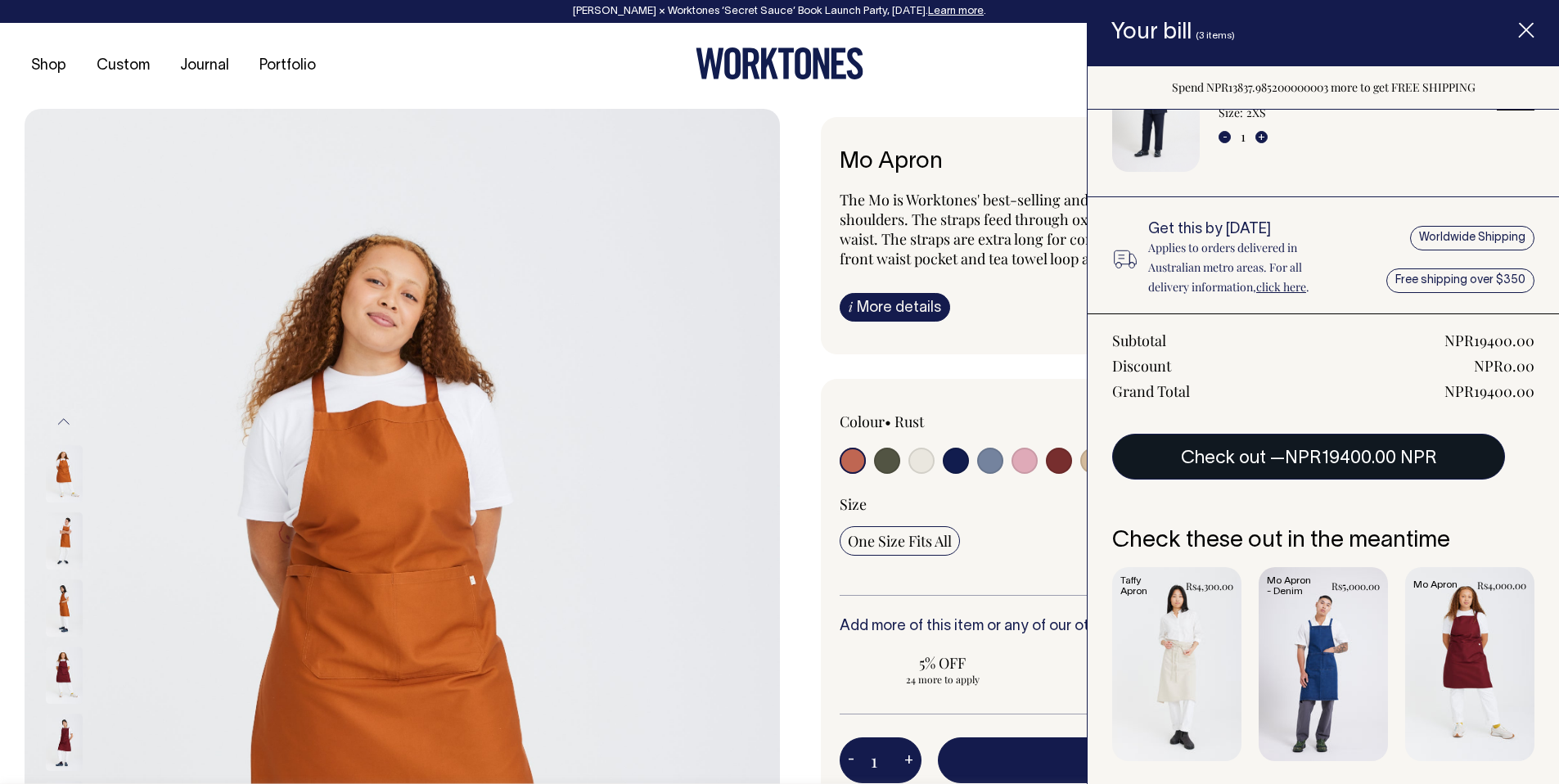
click at [1317, 465] on span "NPR19400.00 NPR" at bounding box center [1361, 458] width 152 height 16
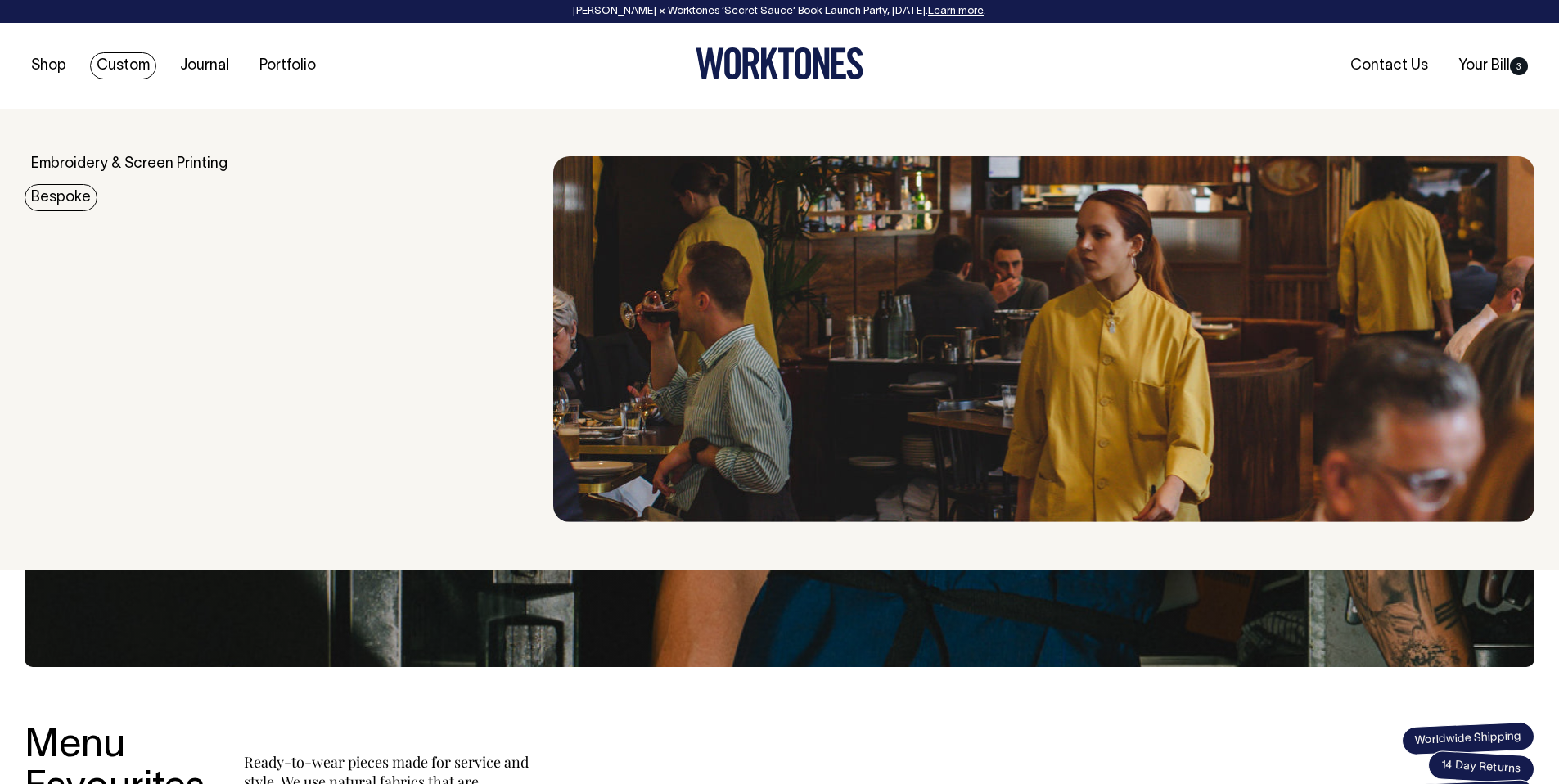
click at [65, 191] on link "Bespoke" at bounding box center [61, 197] width 73 height 27
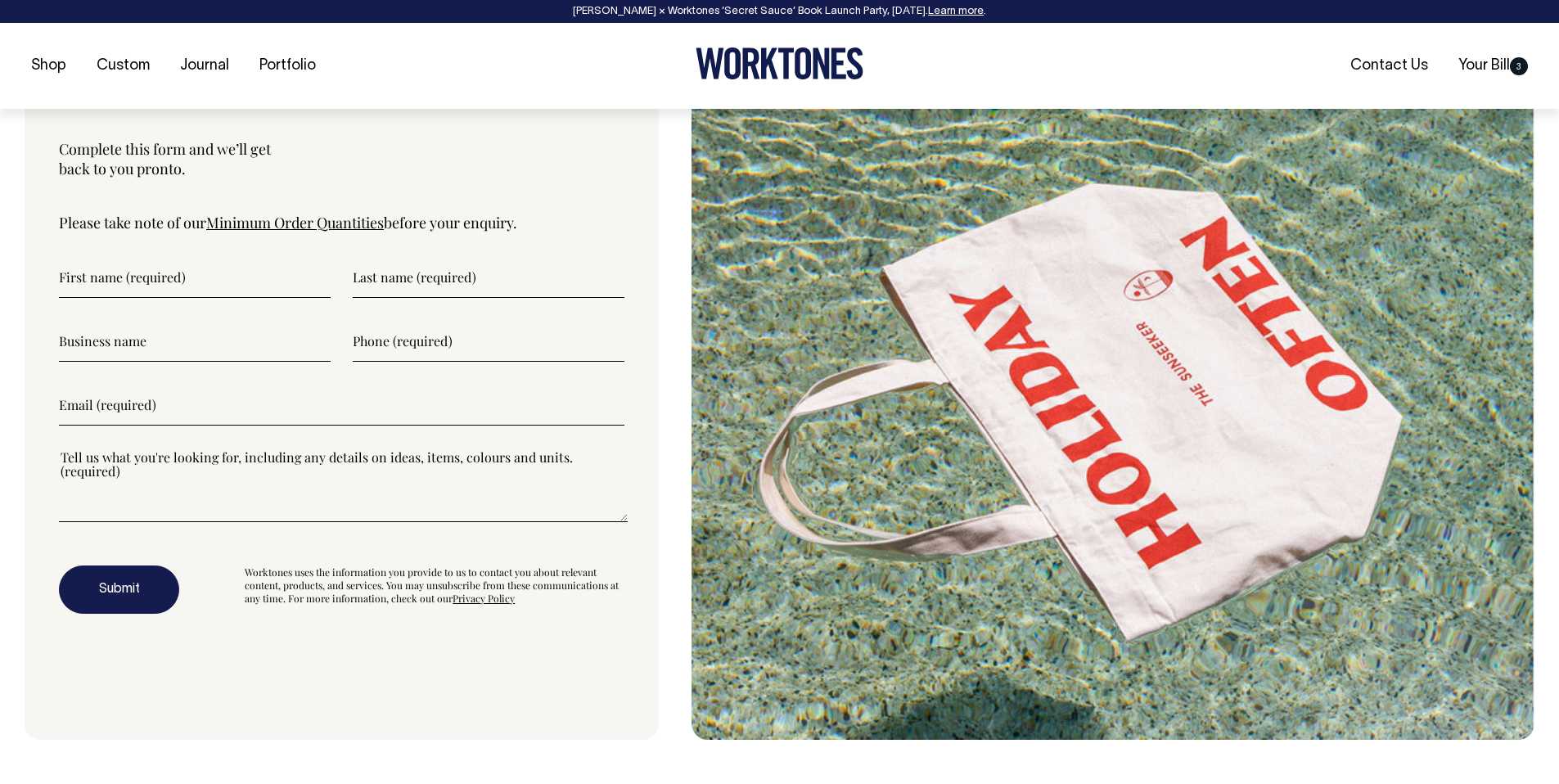
click at [125, 297] on form "Submit Worktones uses the information you provide to us to contact you about re…" at bounding box center [341, 435] width 566 height 357
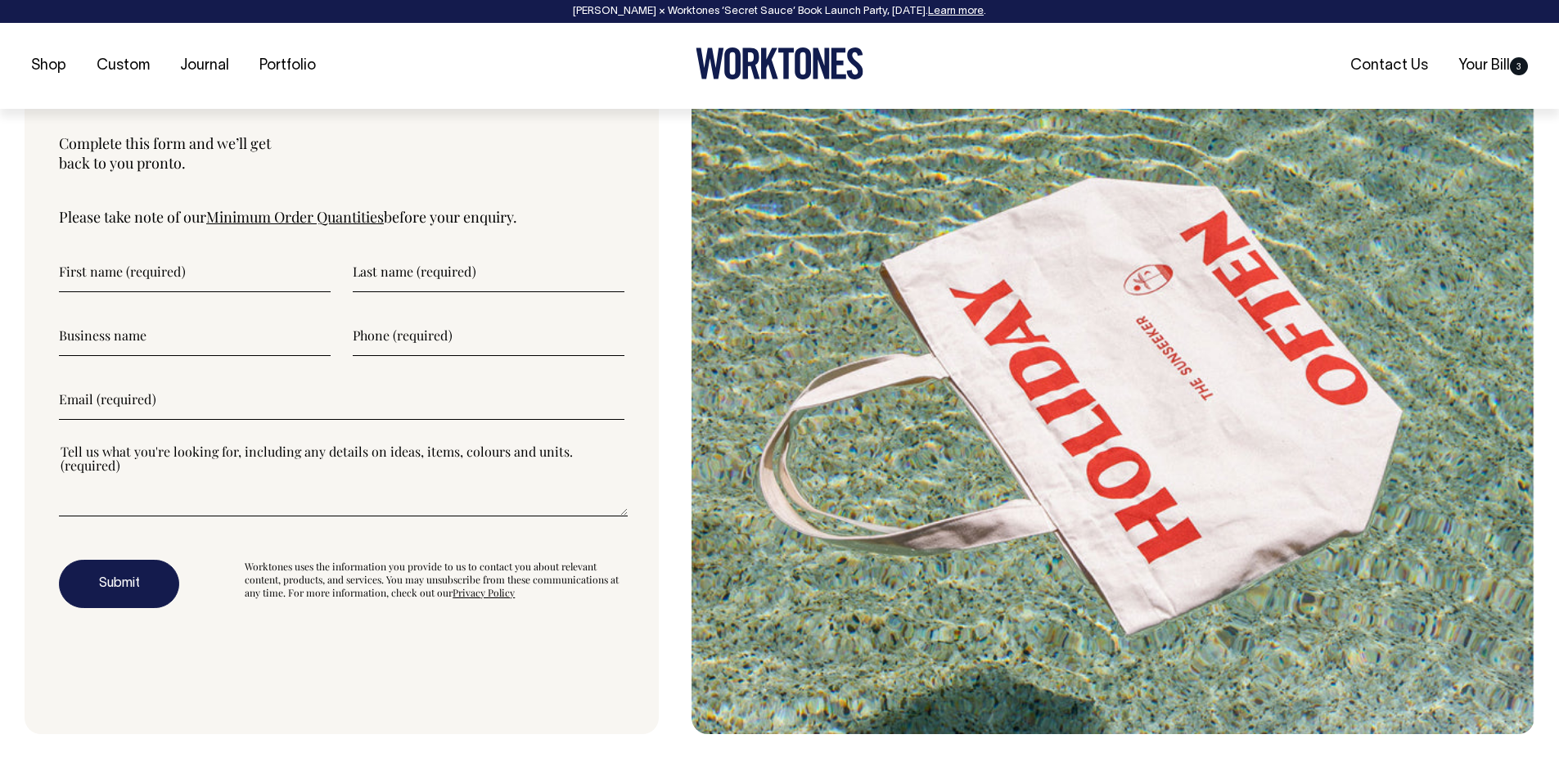
click at [139, 281] on input"] "text" at bounding box center [195, 272] width 272 height 41
click at [141, 282] on input"] "text" at bounding box center [195, 271] width 272 height 41
type input"] "Rajan"
type input"] "test"
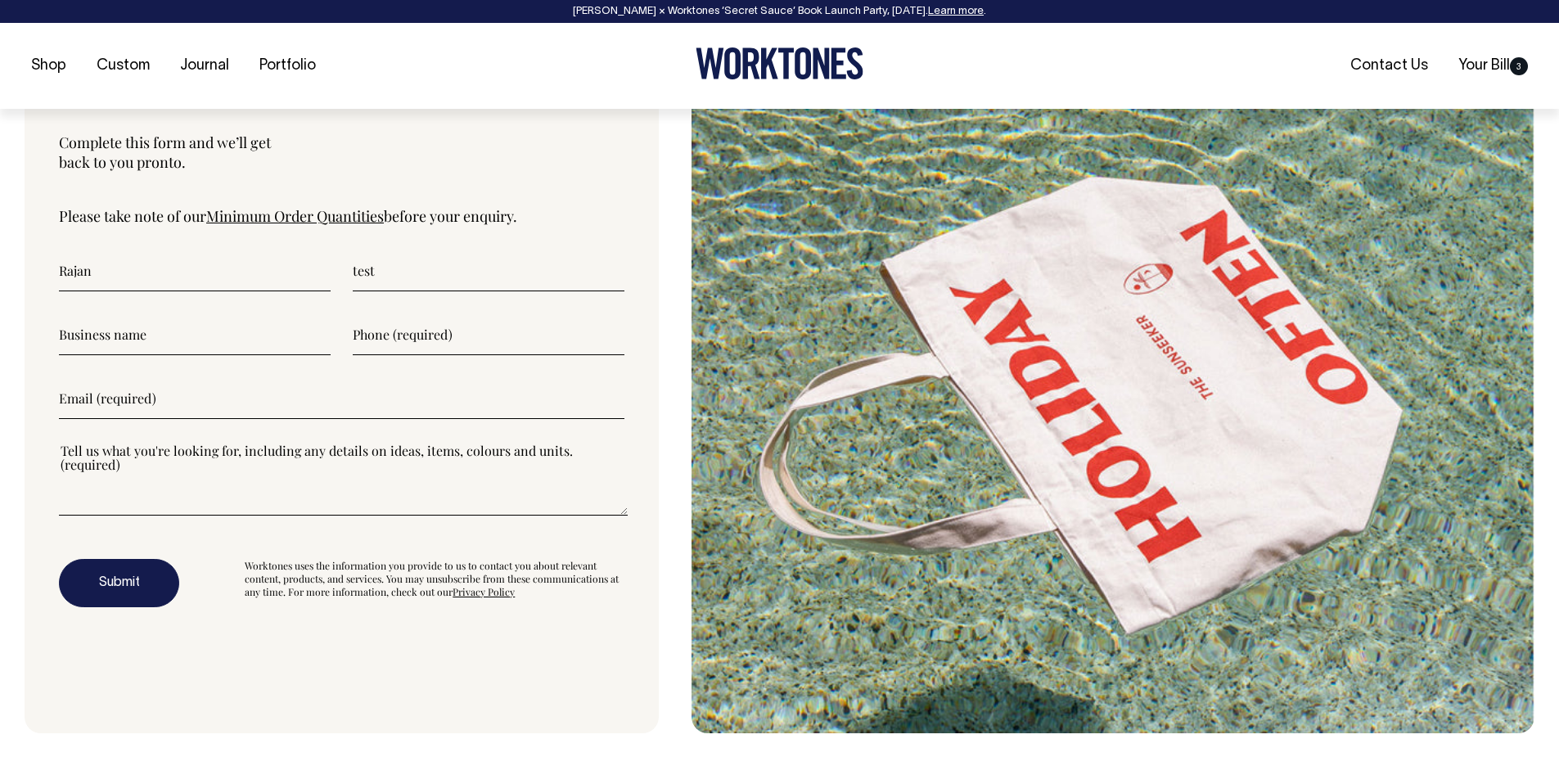
type input"] "rajan@stonedigital.com.au"
click at [154, 341] on input"] "text" at bounding box center [195, 335] width 272 height 41
type input"] "sd test"
click at [547, 326] on input"] "text" at bounding box center [489, 335] width 272 height 41
type input"] "+9779860033789"
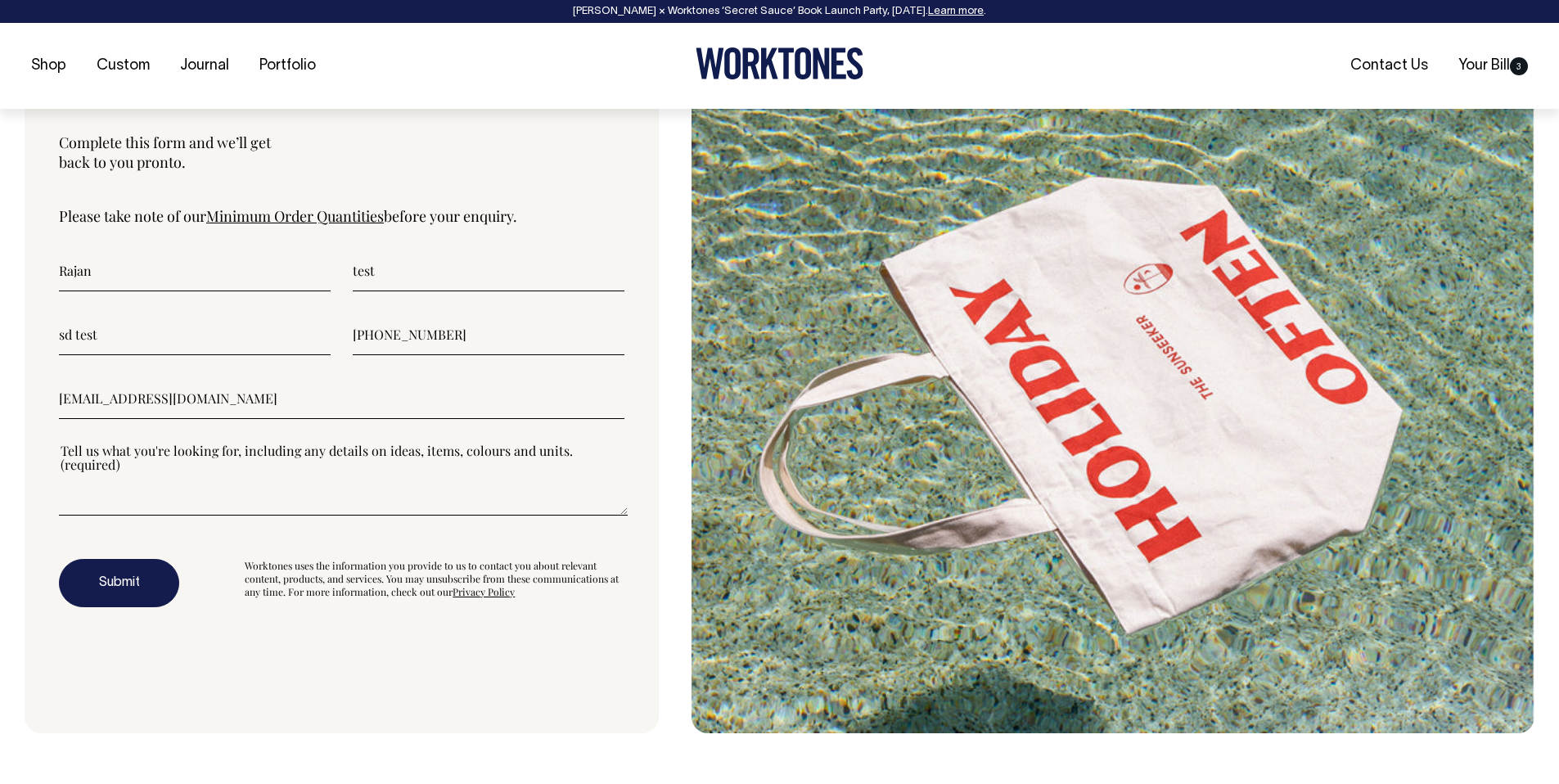
click at [377, 451] on textarea"] at bounding box center [343, 478] width 569 height 74
type textarea"] "test"
click at [87, 397] on input"] "rajan@stonedigital.com.au" at bounding box center [341, 398] width 566 height 41
type input"] "rajan+4@stonedigital.com.au"
click at [113, 577] on button "Submit" at bounding box center [119, 583] width 121 height 49
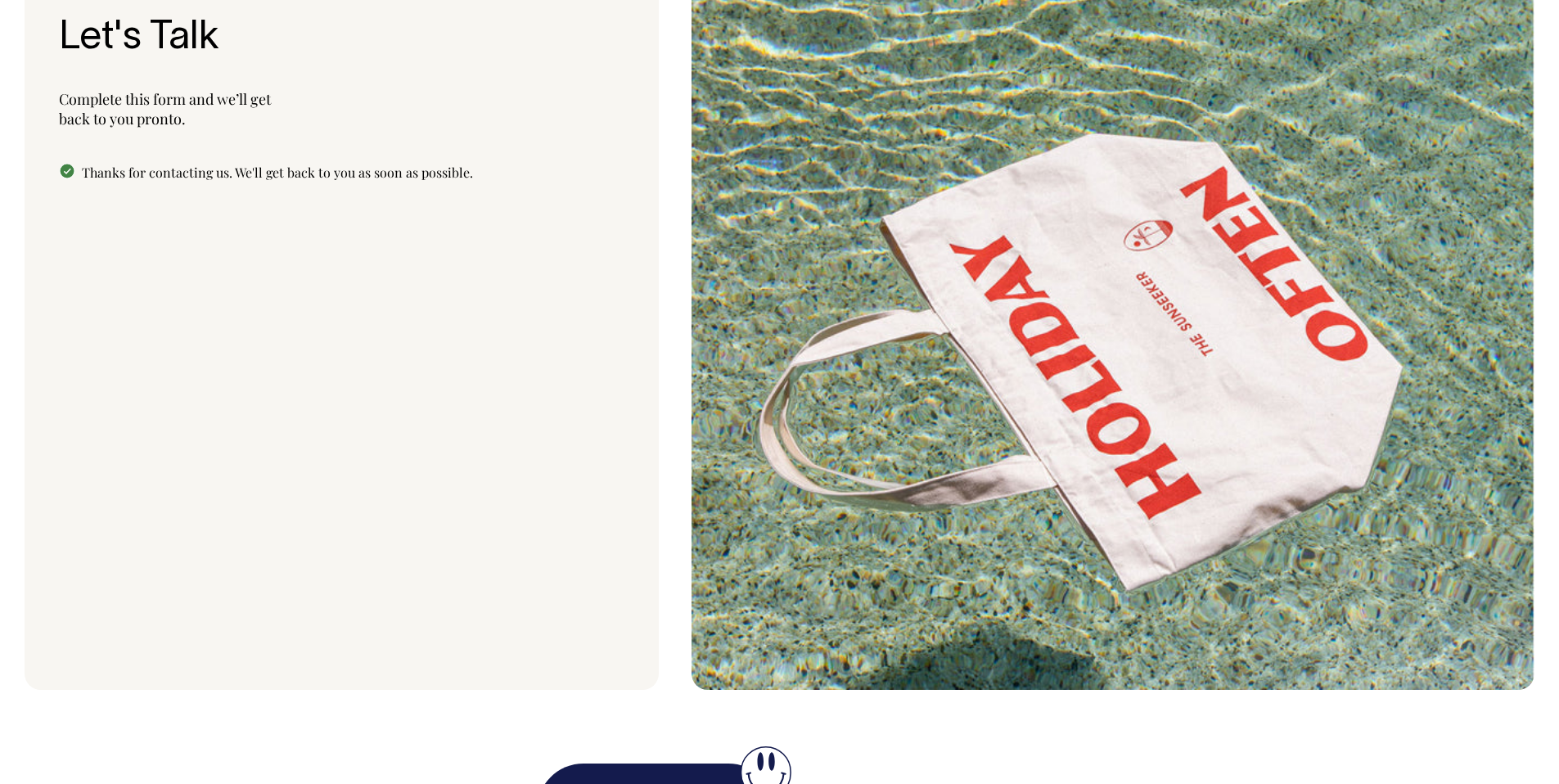
scroll to position [5434, 0]
